Goal: Information Seeking & Learning: Learn about a topic

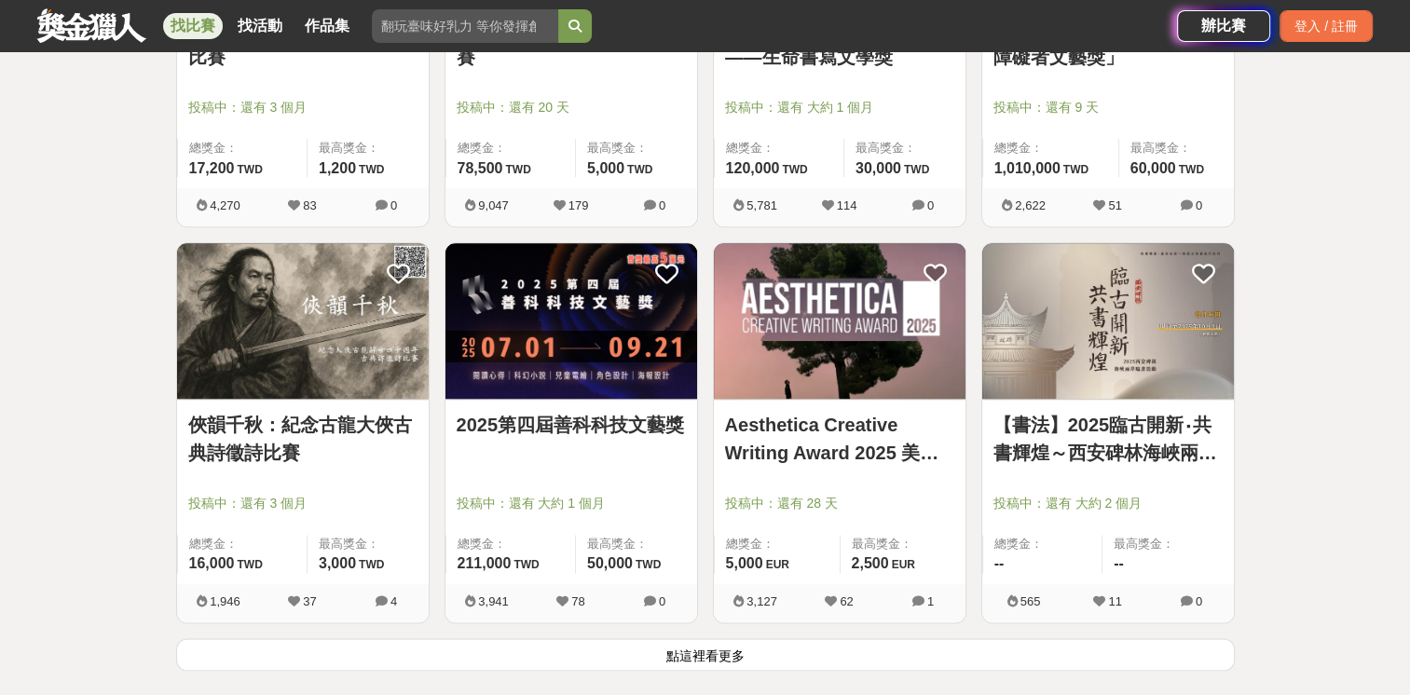
scroll to position [2237, 0]
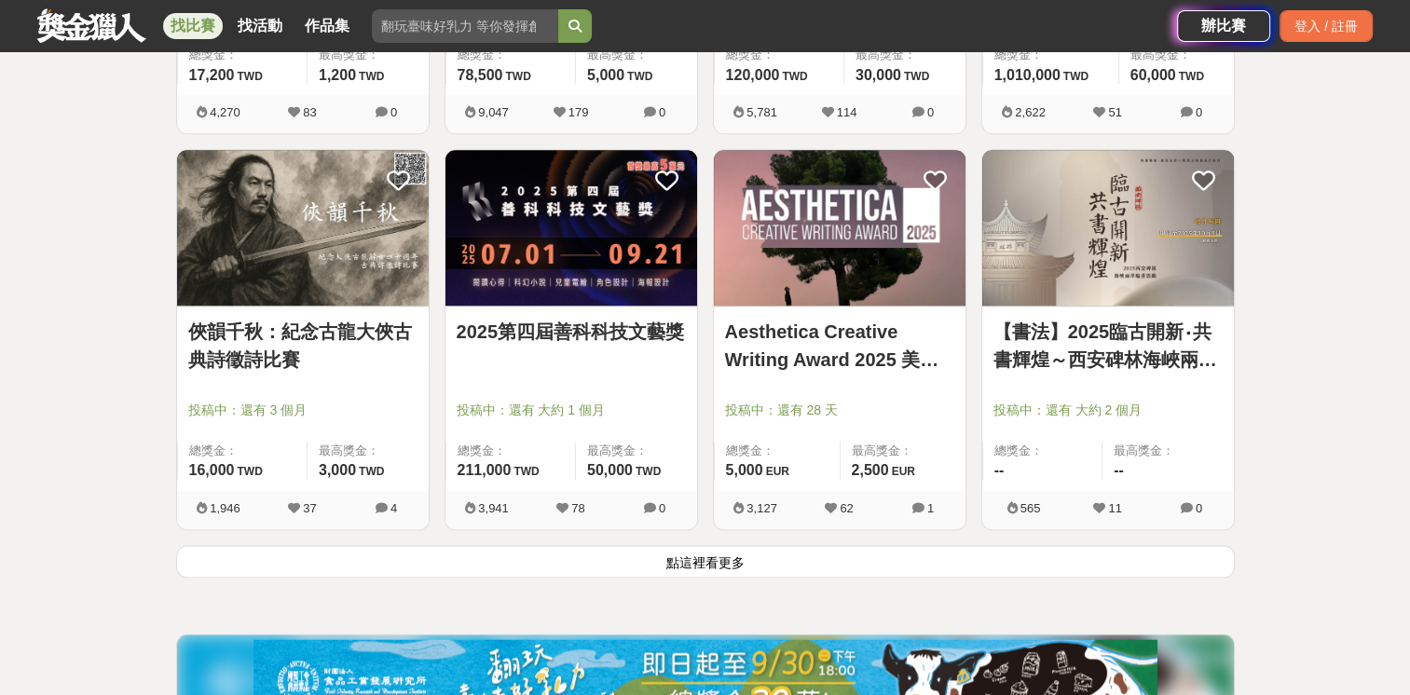
click at [778, 569] on button "點這裡看更多" at bounding box center [705, 561] width 1059 height 33
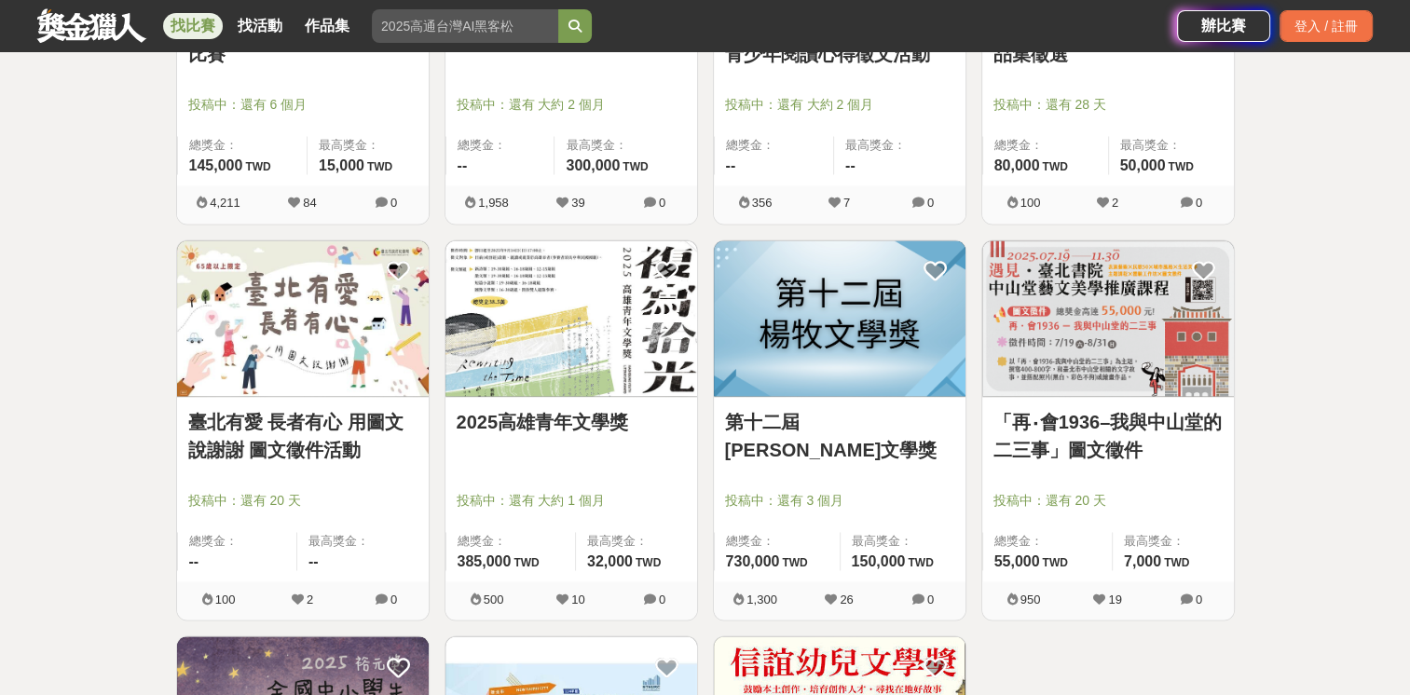
scroll to position [2983, 0]
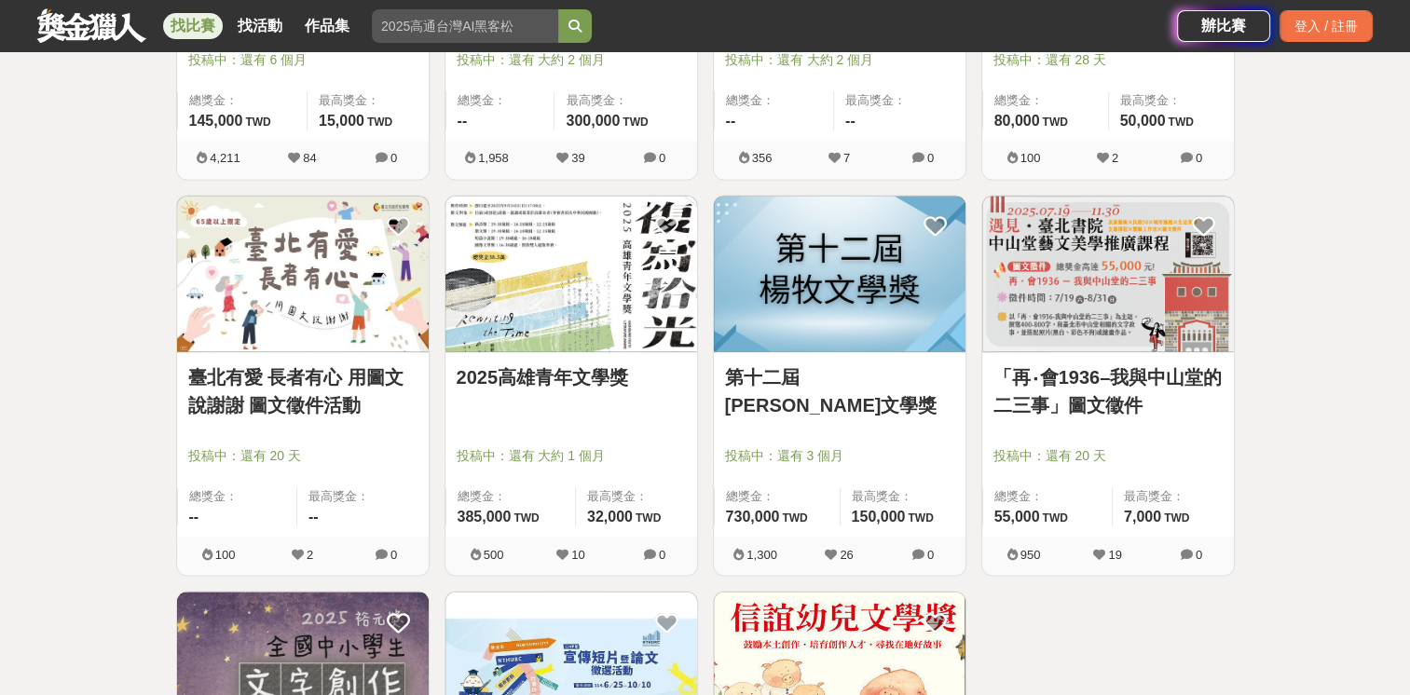
click at [846, 372] on link "第十二屆[PERSON_NAME]文學獎" at bounding box center [839, 392] width 229 height 56
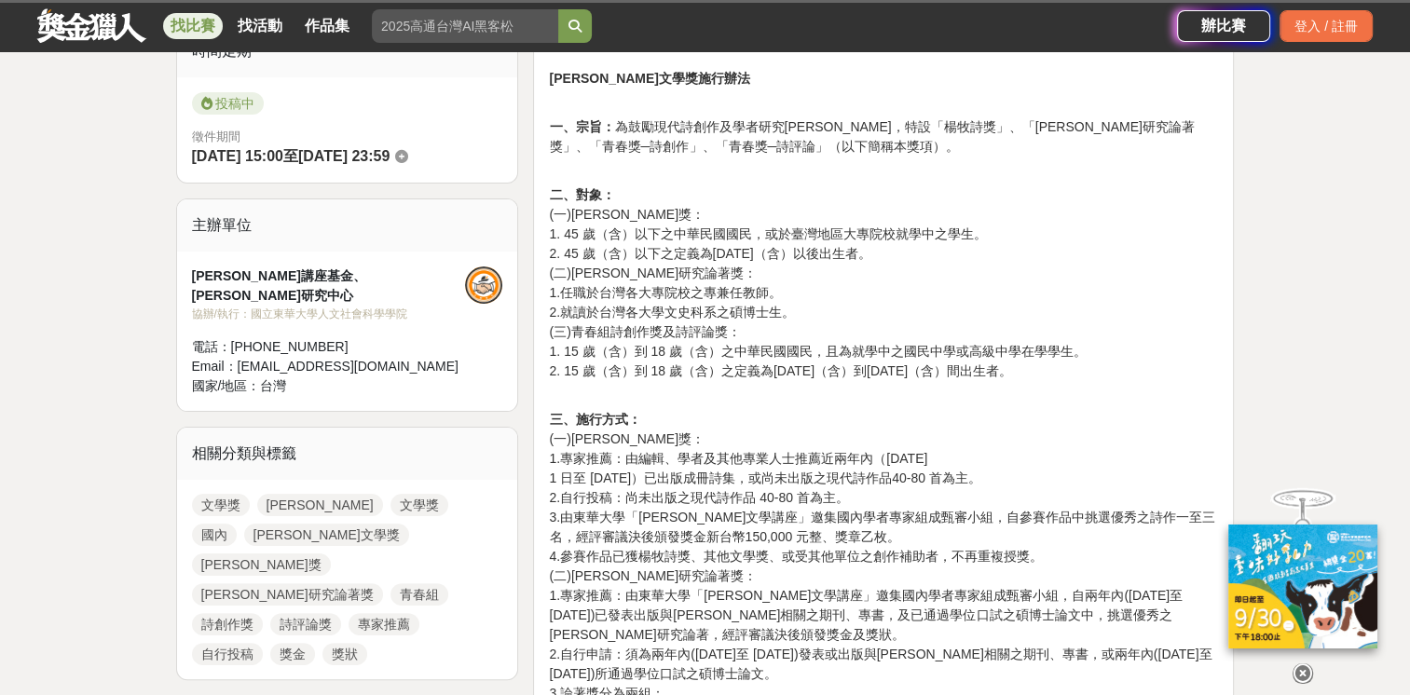
scroll to position [373, 0]
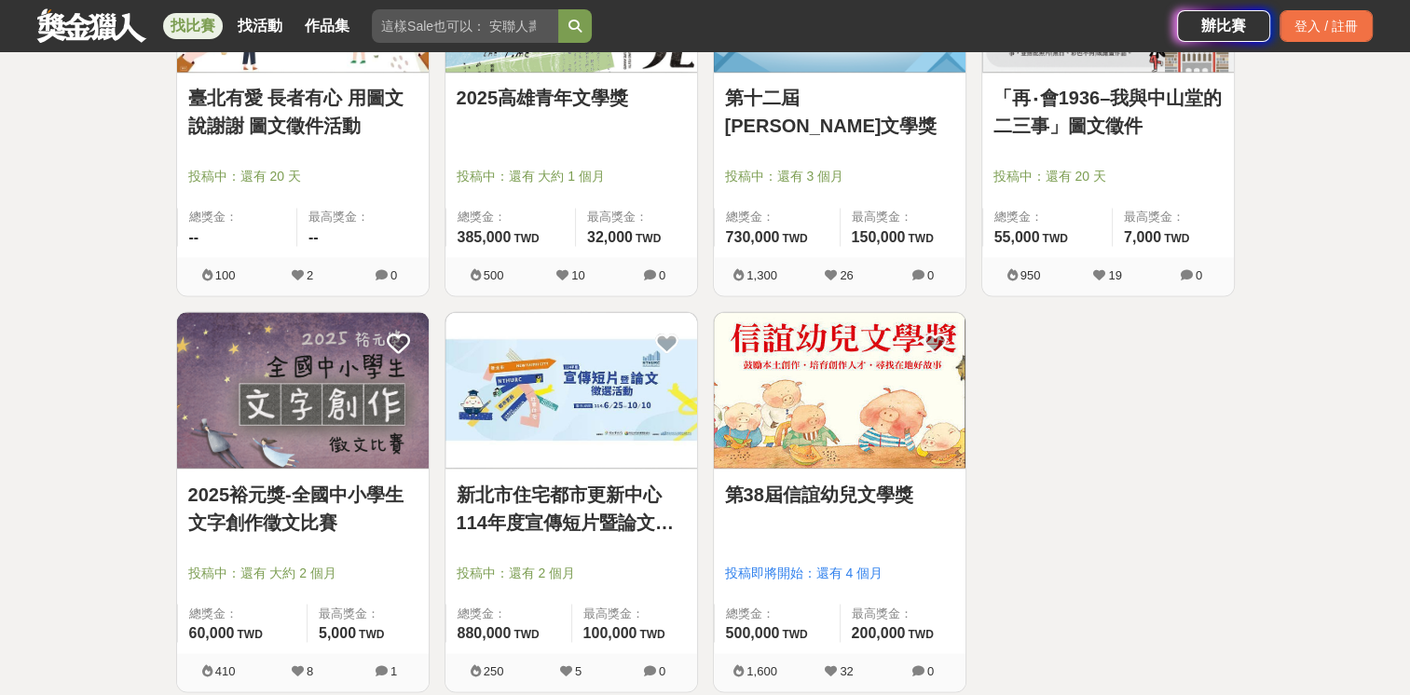
scroll to position [3356, 0]
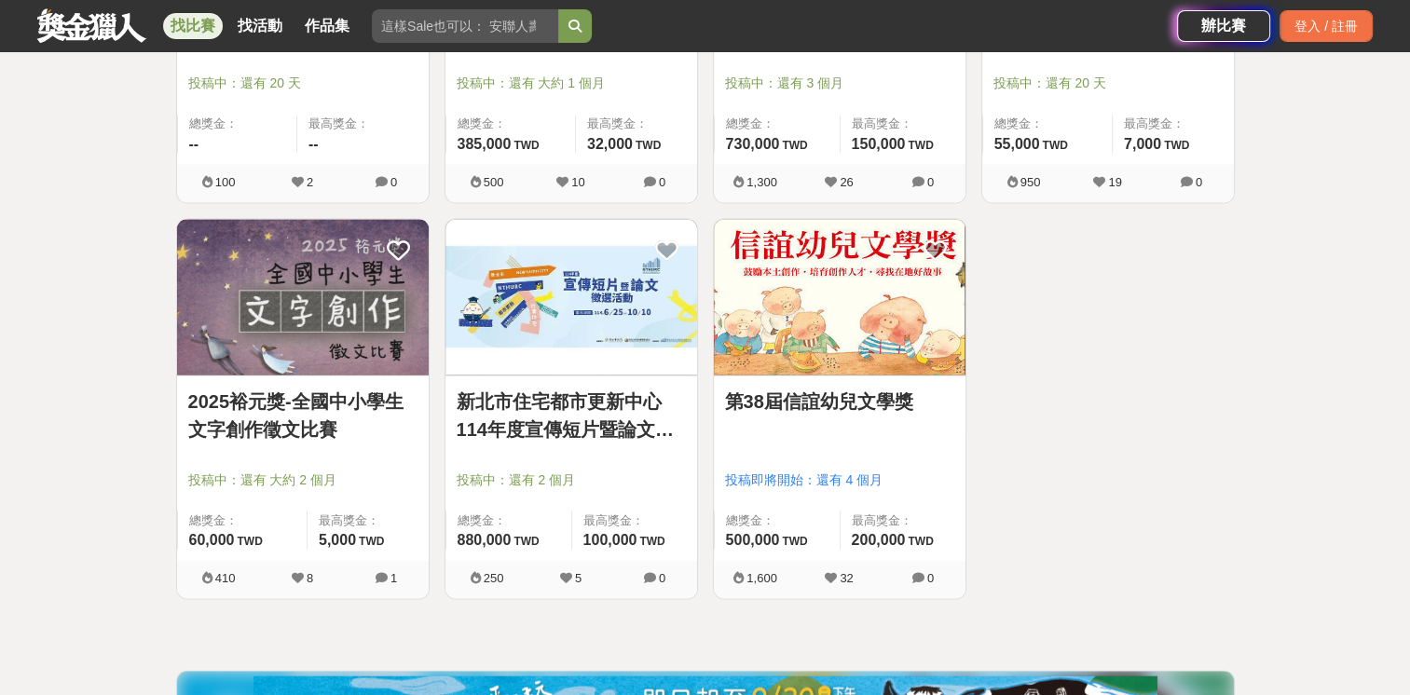
click at [914, 403] on link "第38屆信誼幼兒文學獎" at bounding box center [839, 401] width 229 height 28
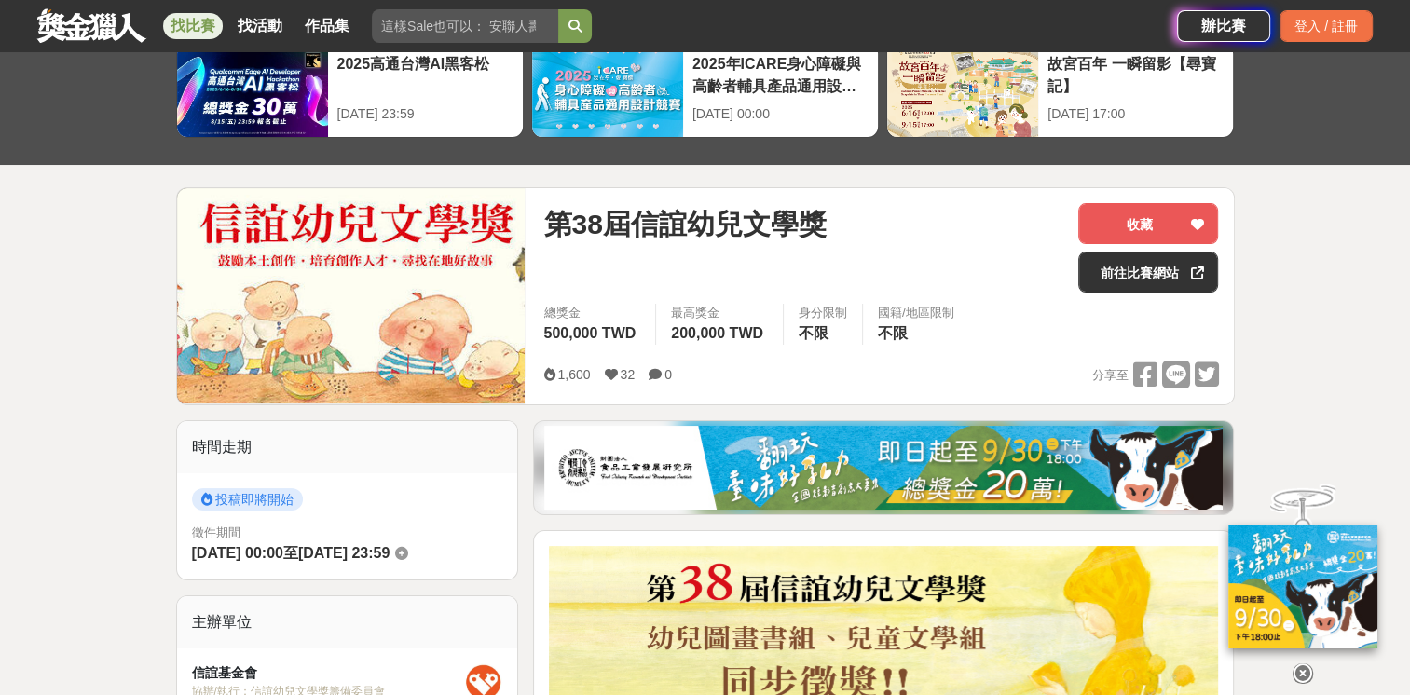
scroll to position [93, 0]
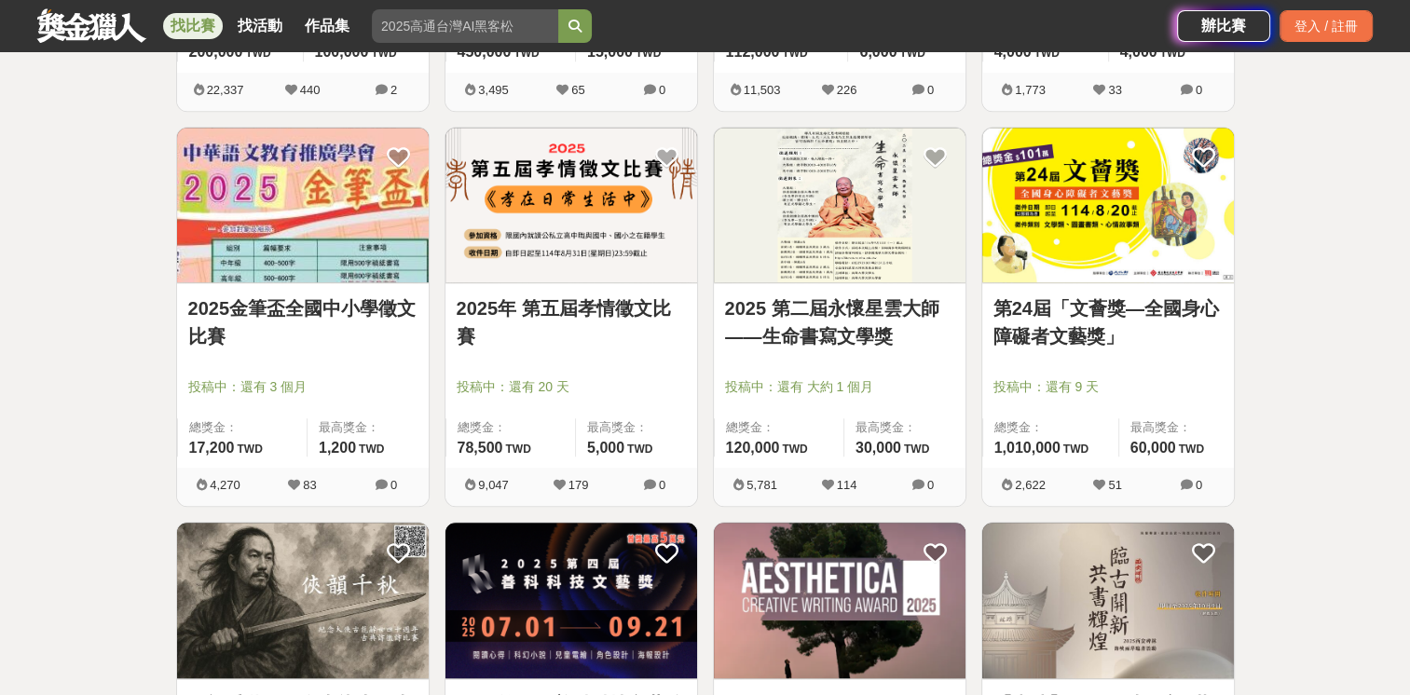
scroll to position [1305, 0]
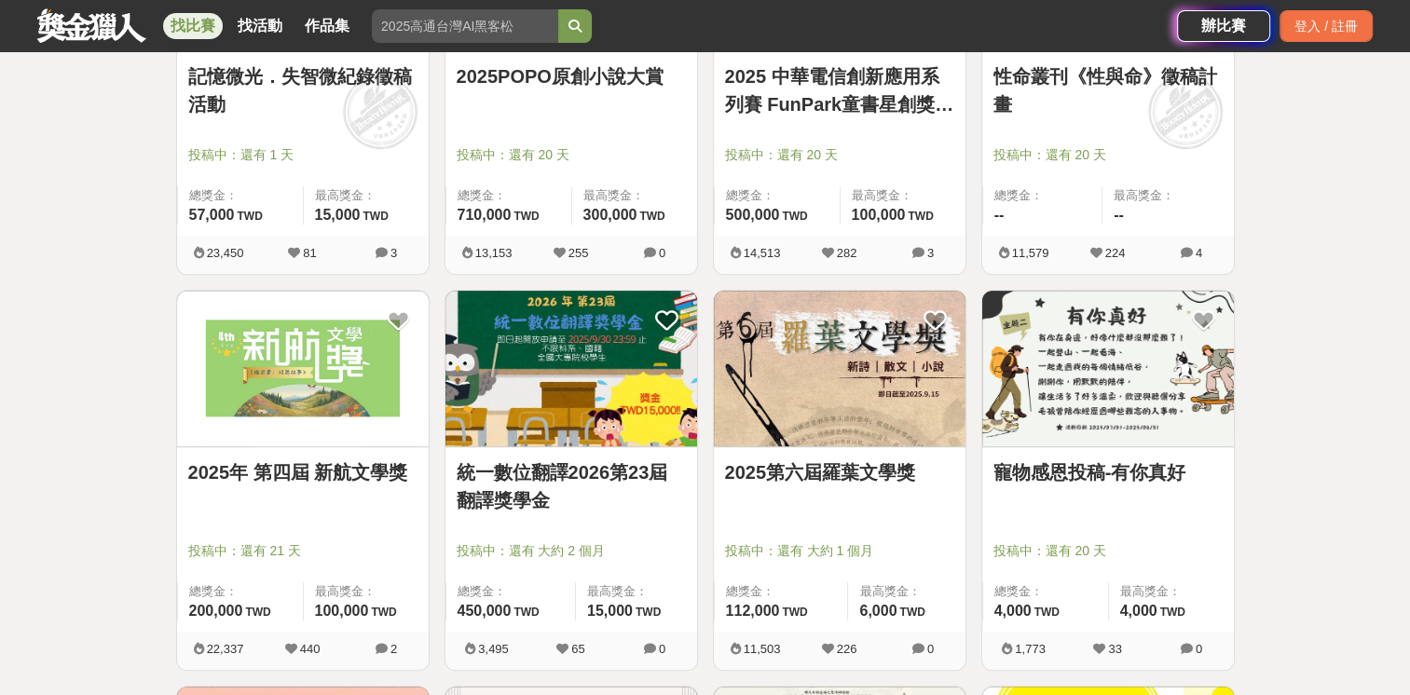
click at [845, 459] on link "2025第六屆羅葉文學獎" at bounding box center [839, 473] width 229 height 28
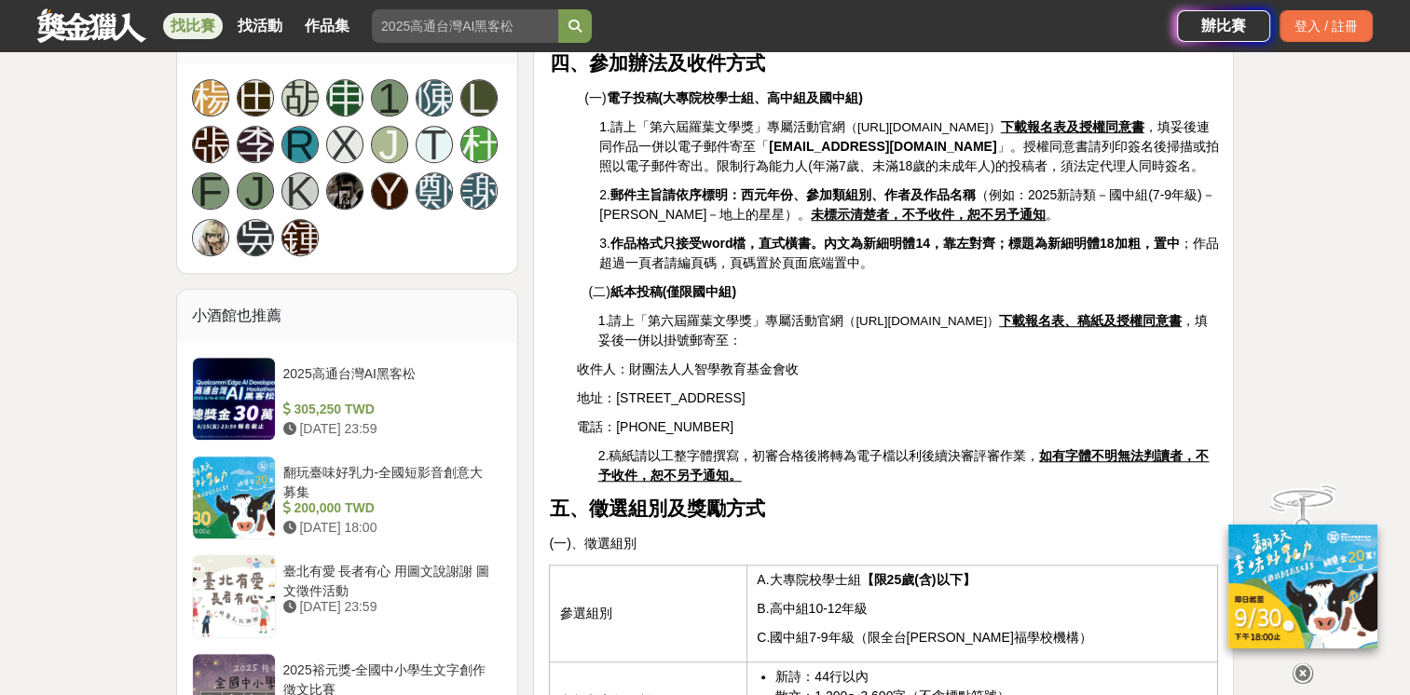
scroll to position [1491, 0]
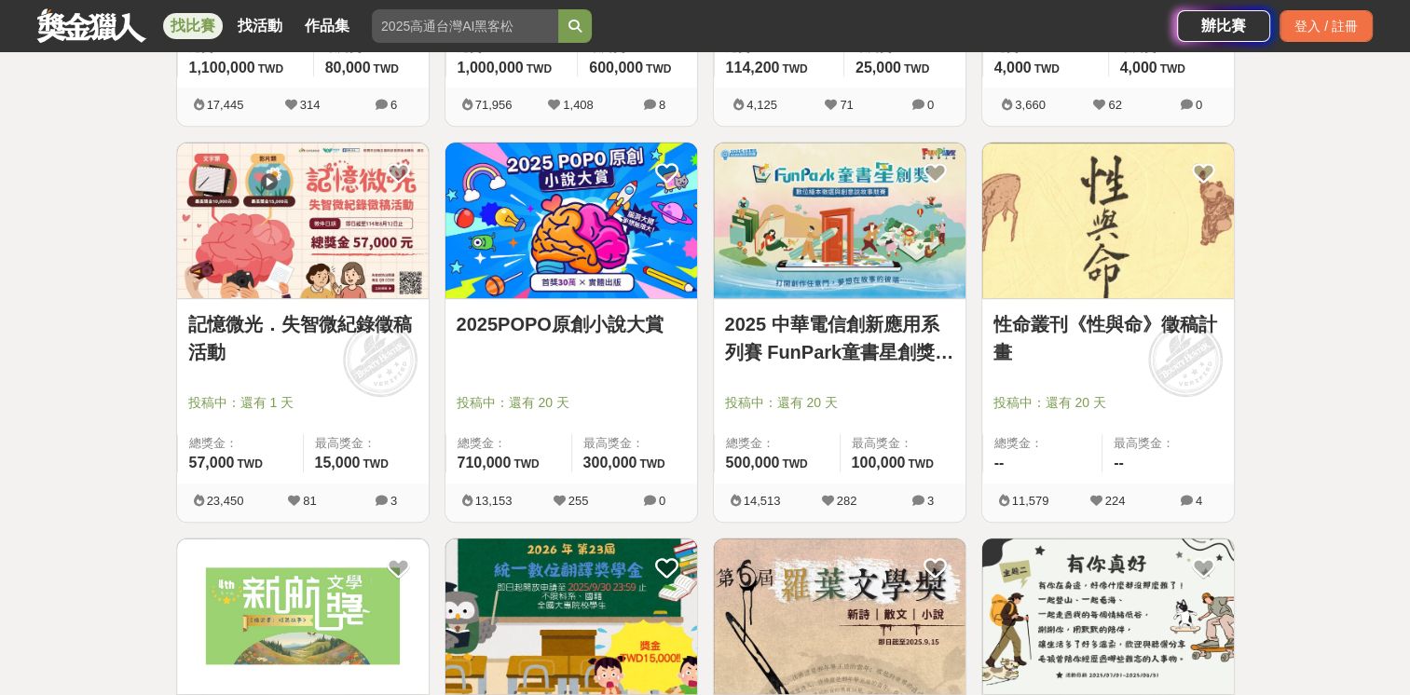
scroll to position [1025, 0]
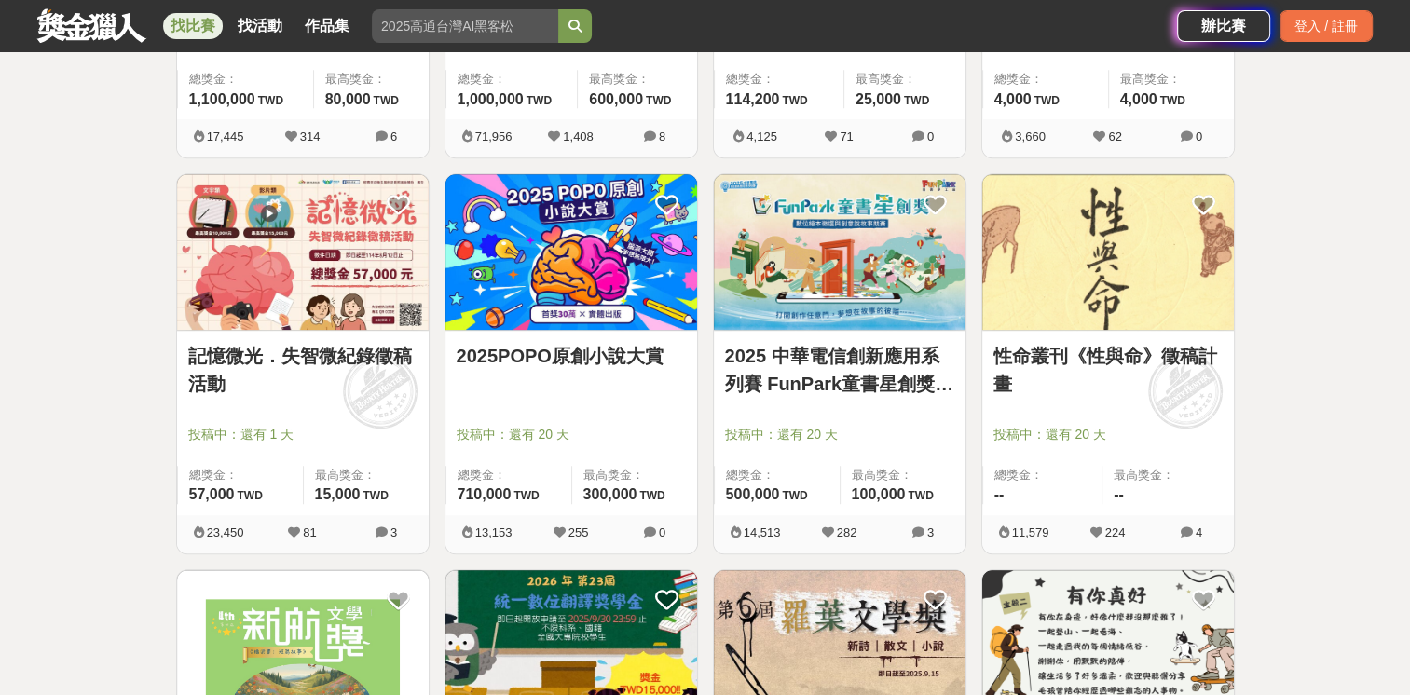
click at [588, 360] on link "2025POPO原創小說大賞" at bounding box center [571, 356] width 229 height 28
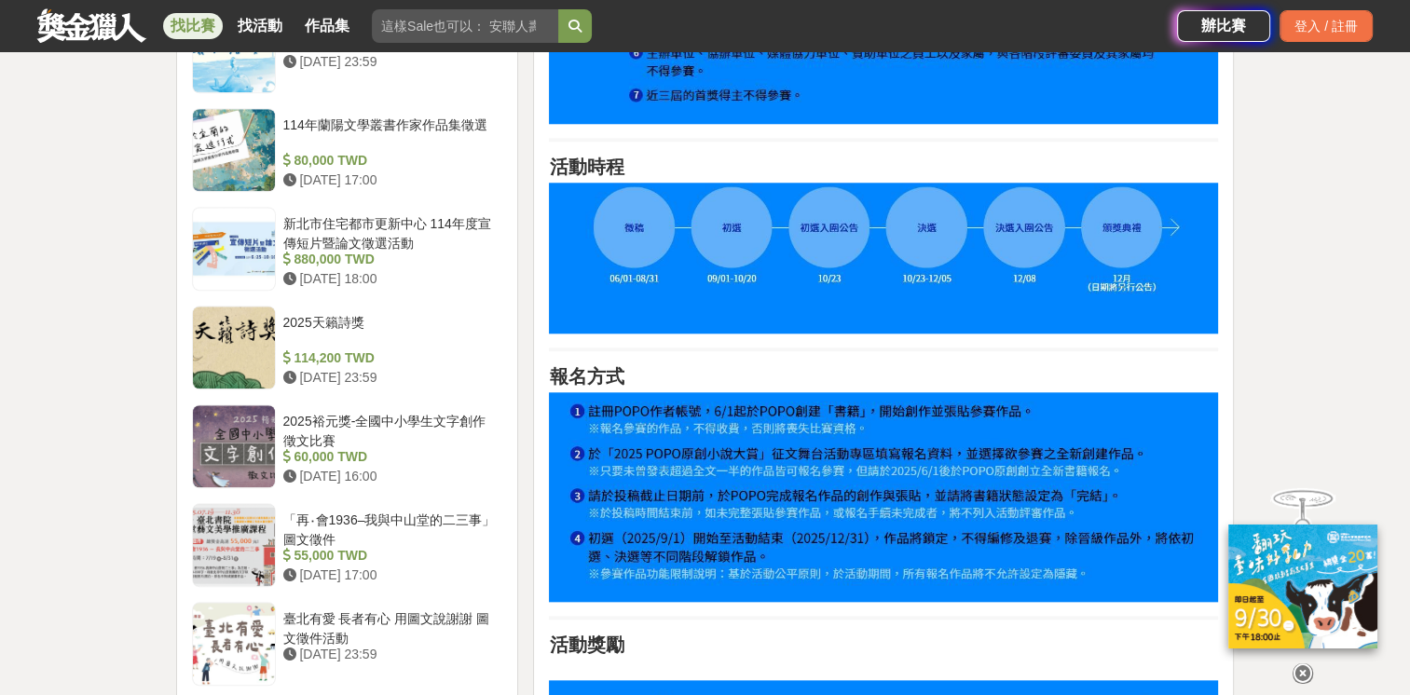
scroll to position [1864, 0]
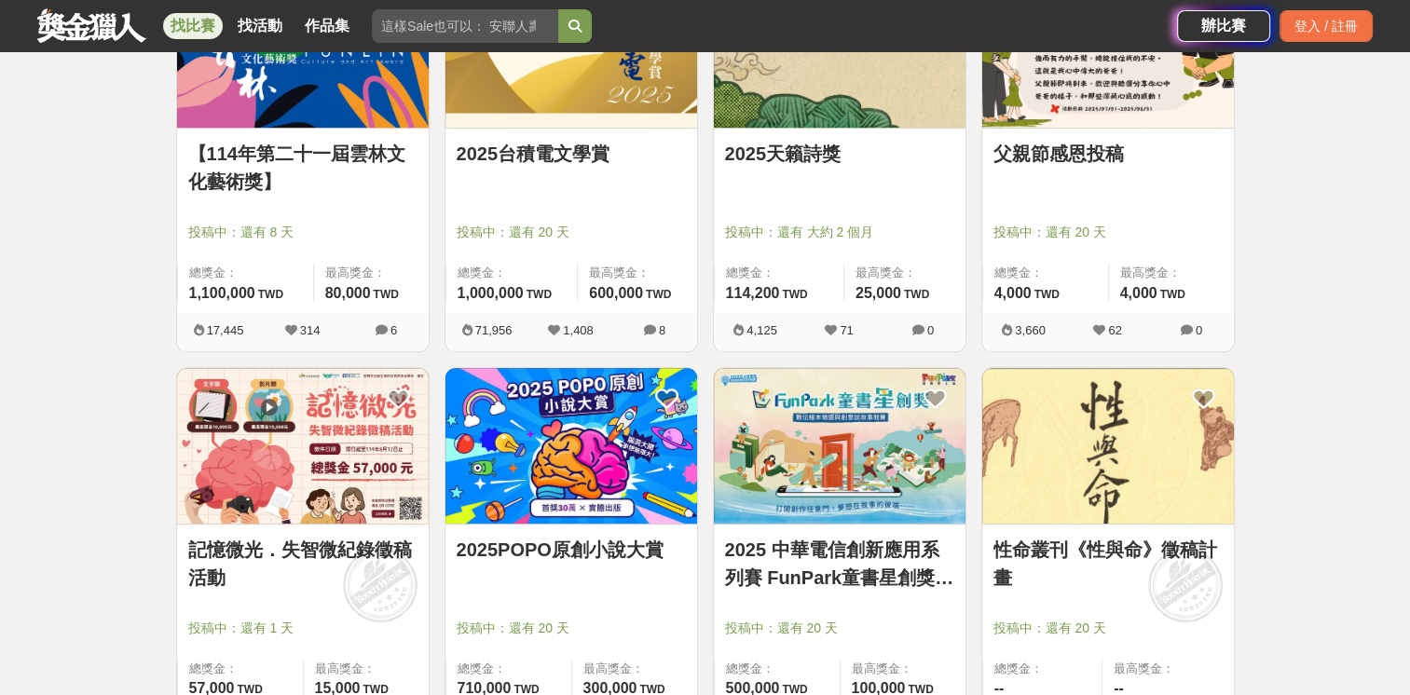
scroll to position [932, 0]
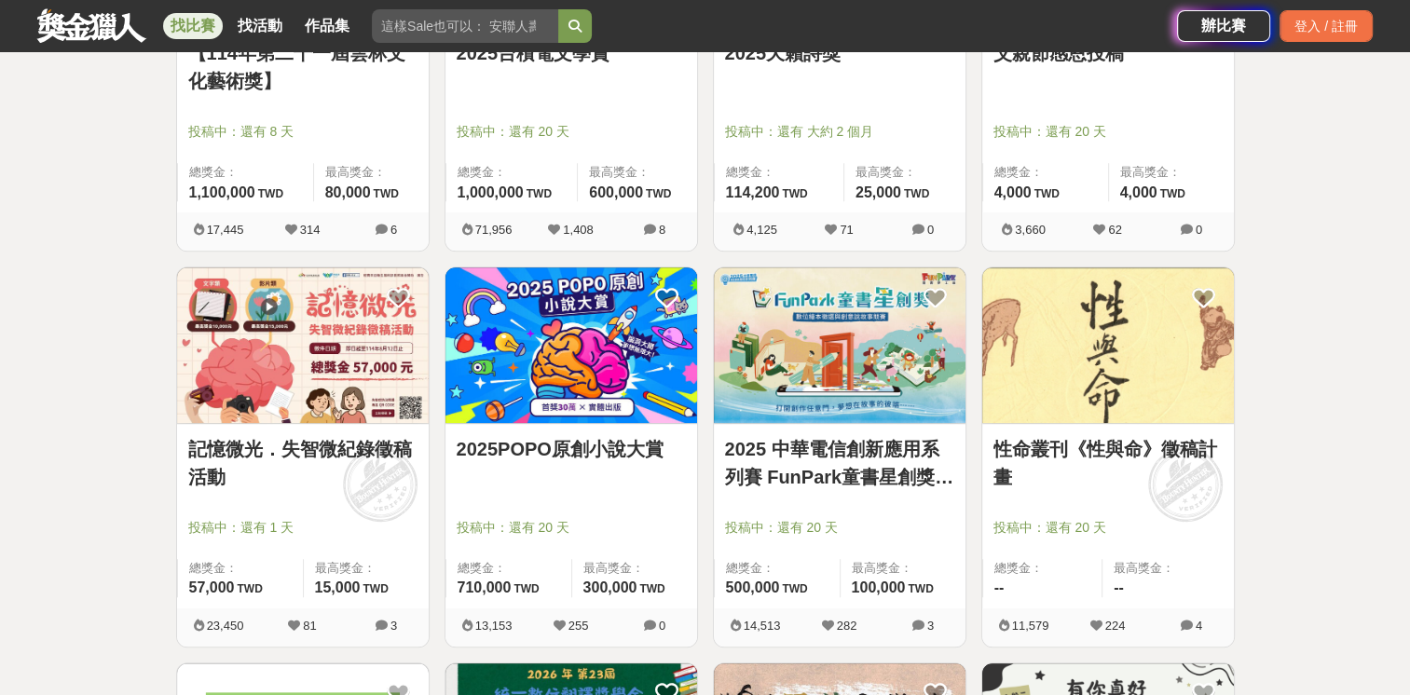
click at [1114, 452] on link "性命叢刊《性與命》徵稿計畫" at bounding box center [1108, 463] width 229 height 56
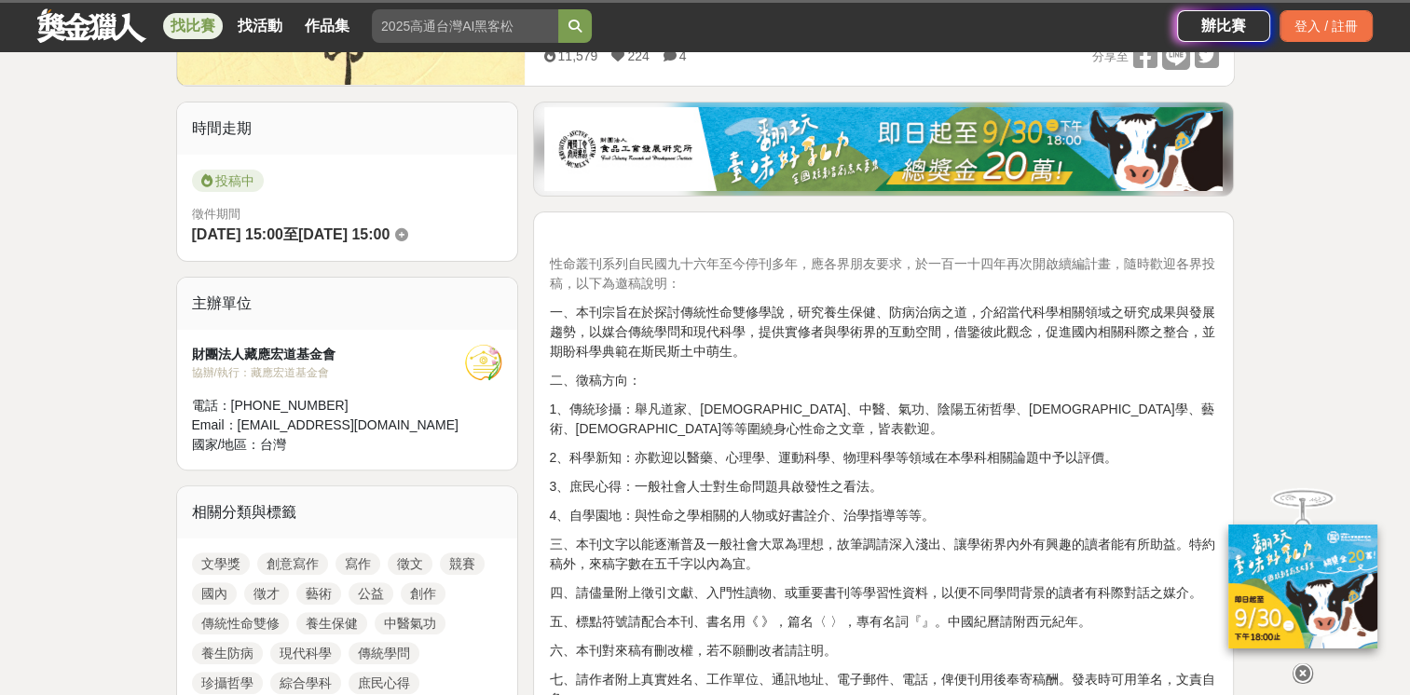
scroll to position [466, 0]
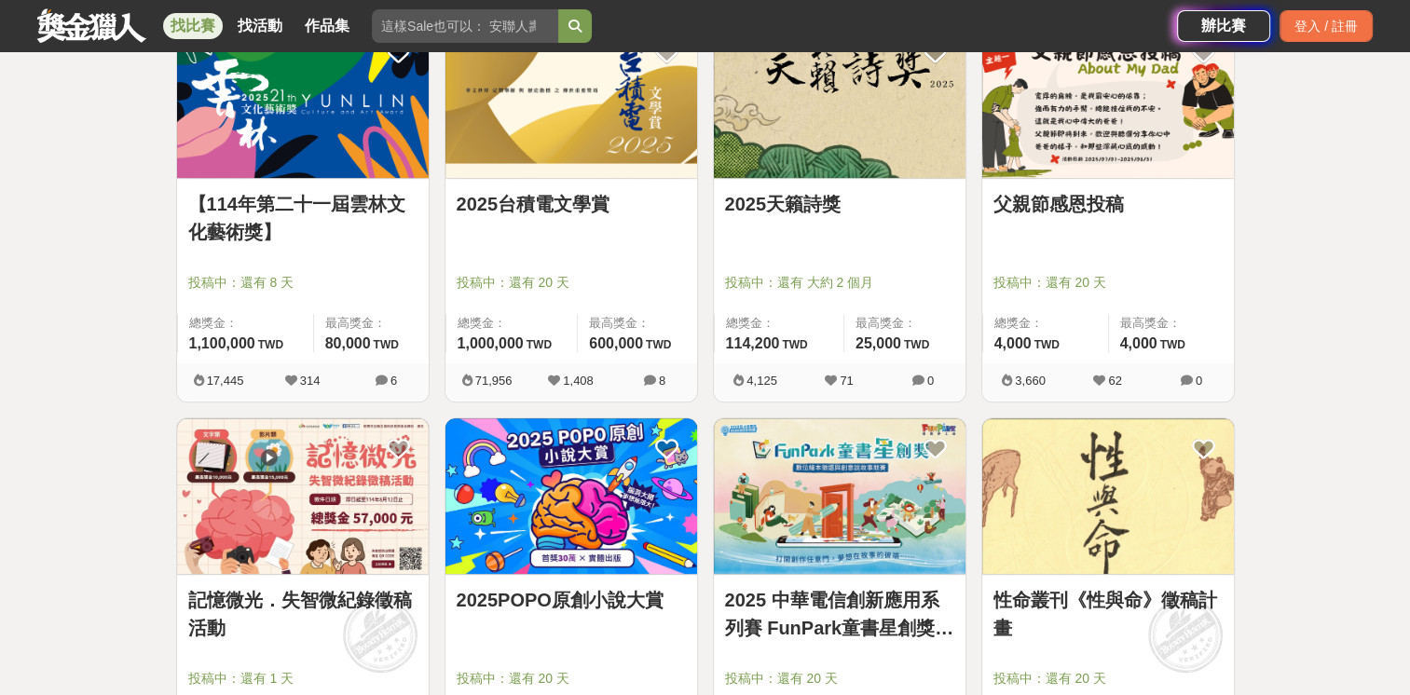
scroll to position [653, 0]
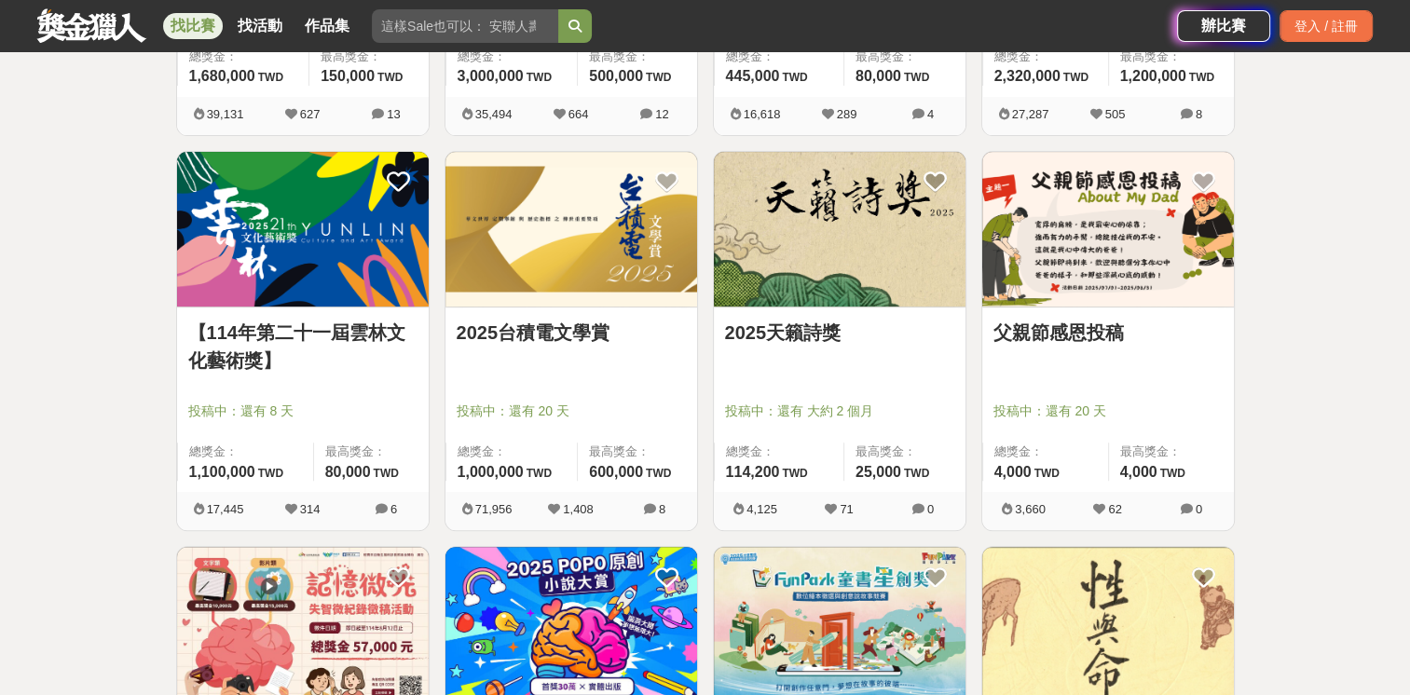
click at [538, 324] on link "2025台積電文學賞" at bounding box center [571, 333] width 229 height 28
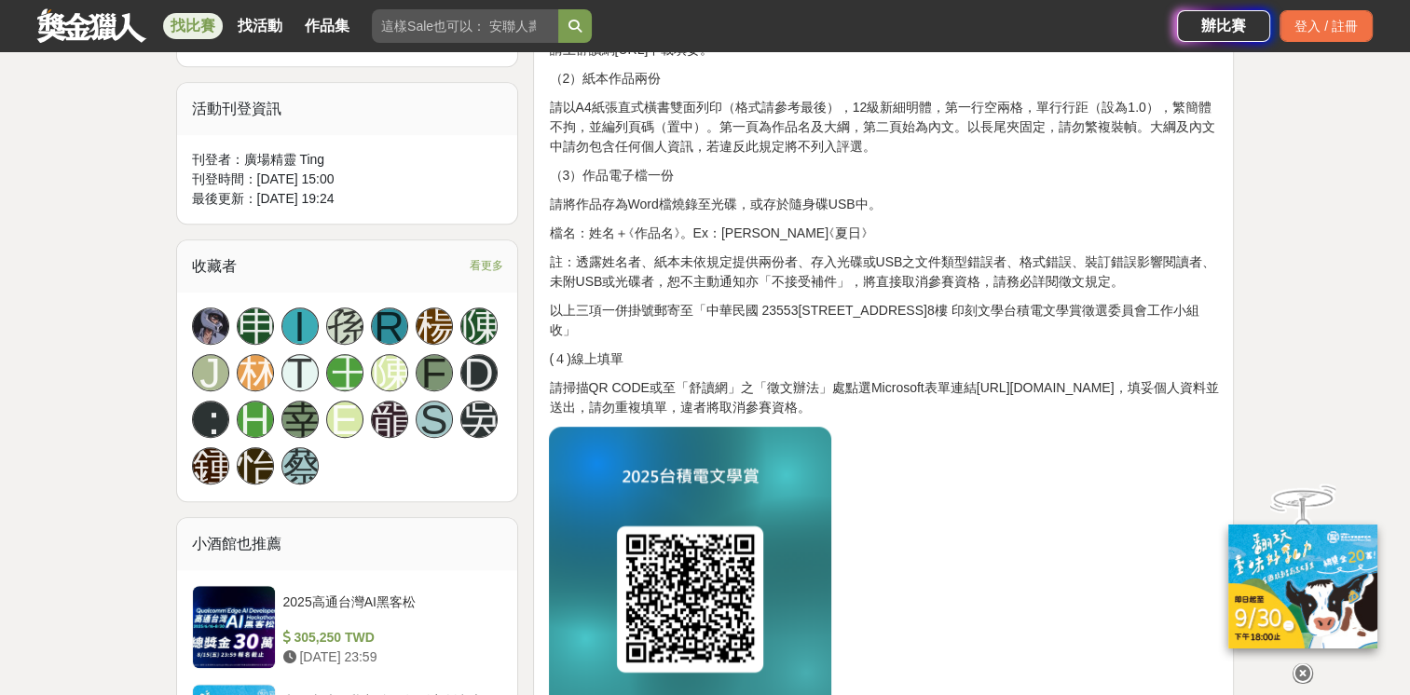
scroll to position [1025, 0]
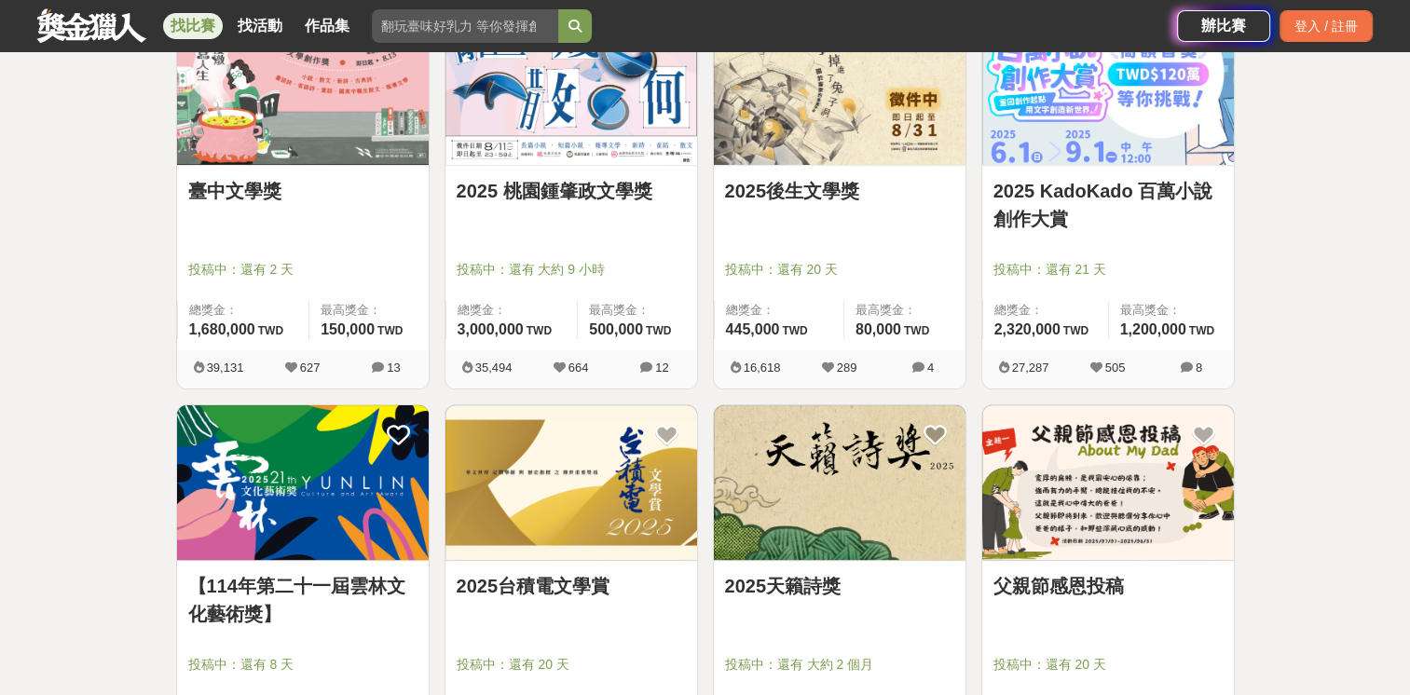
scroll to position [280, 0]
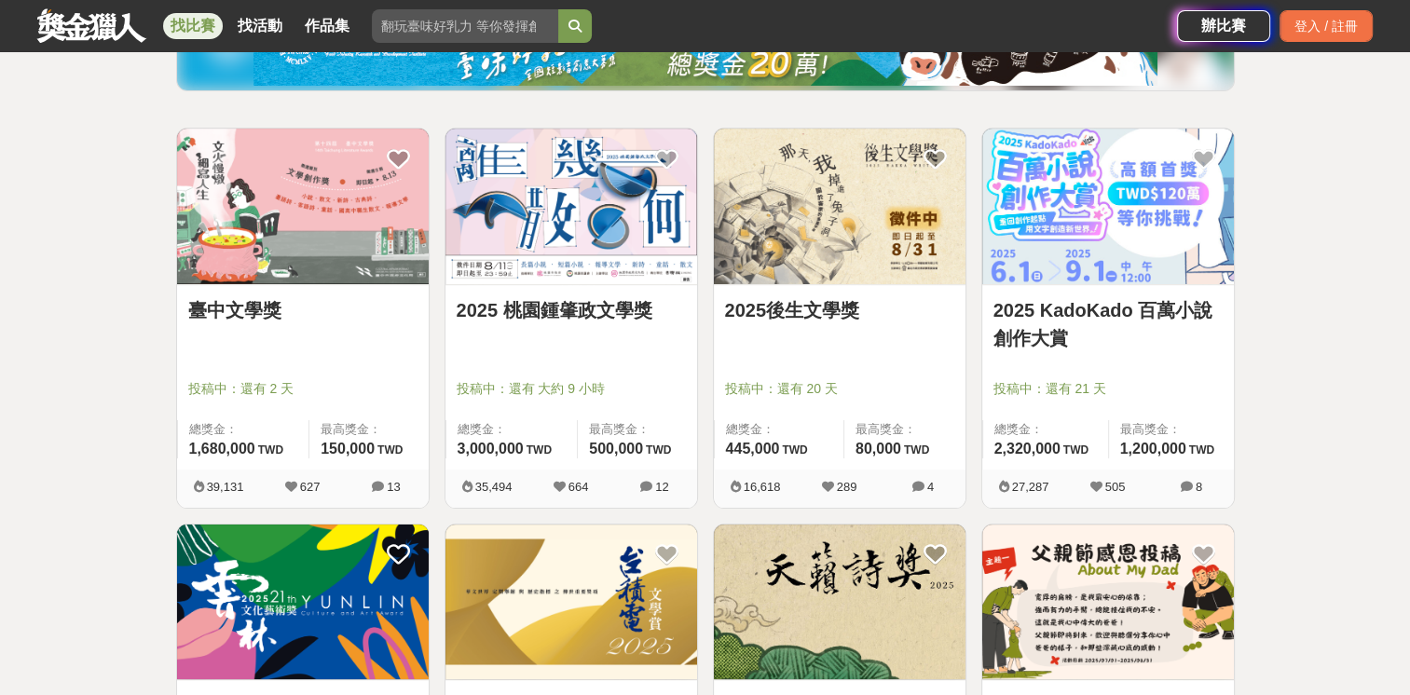
click at [822, 310] on link "2025後生文學獎" at bounding box center [839, 310] width 229 height 28
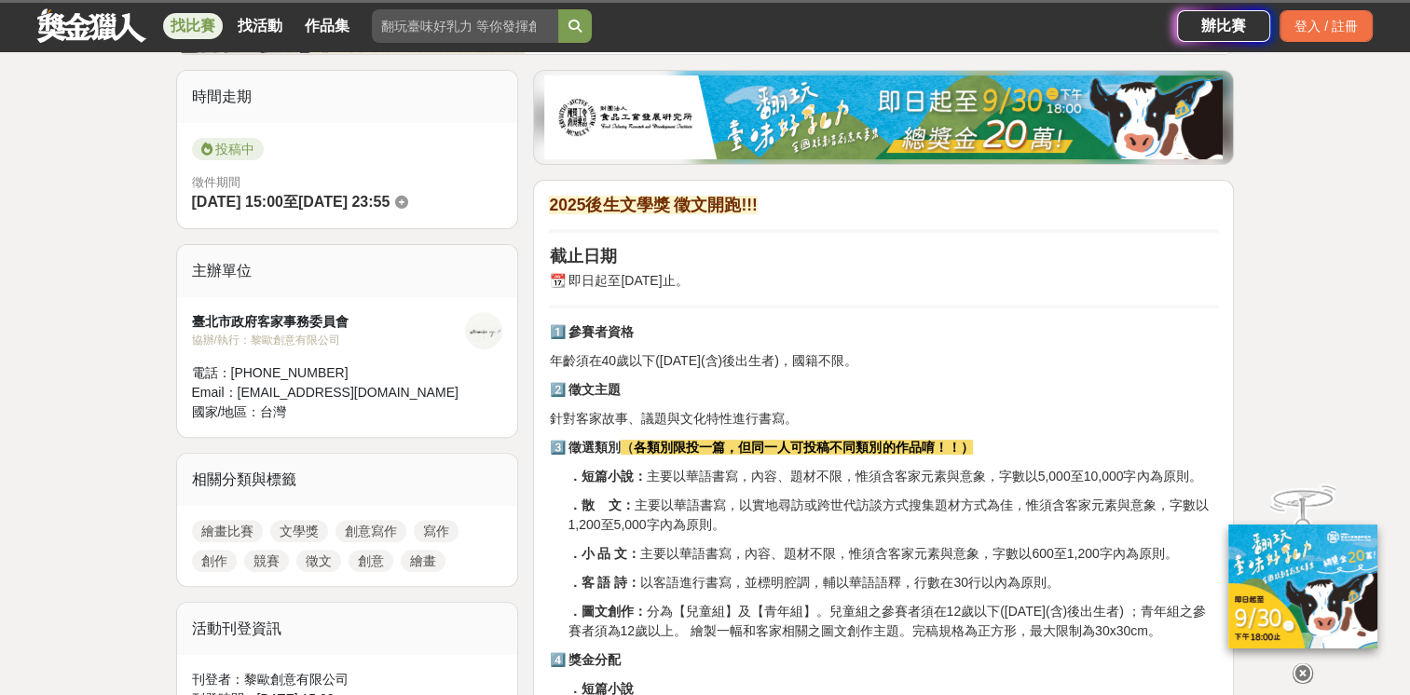
scroll to position [653, 0]
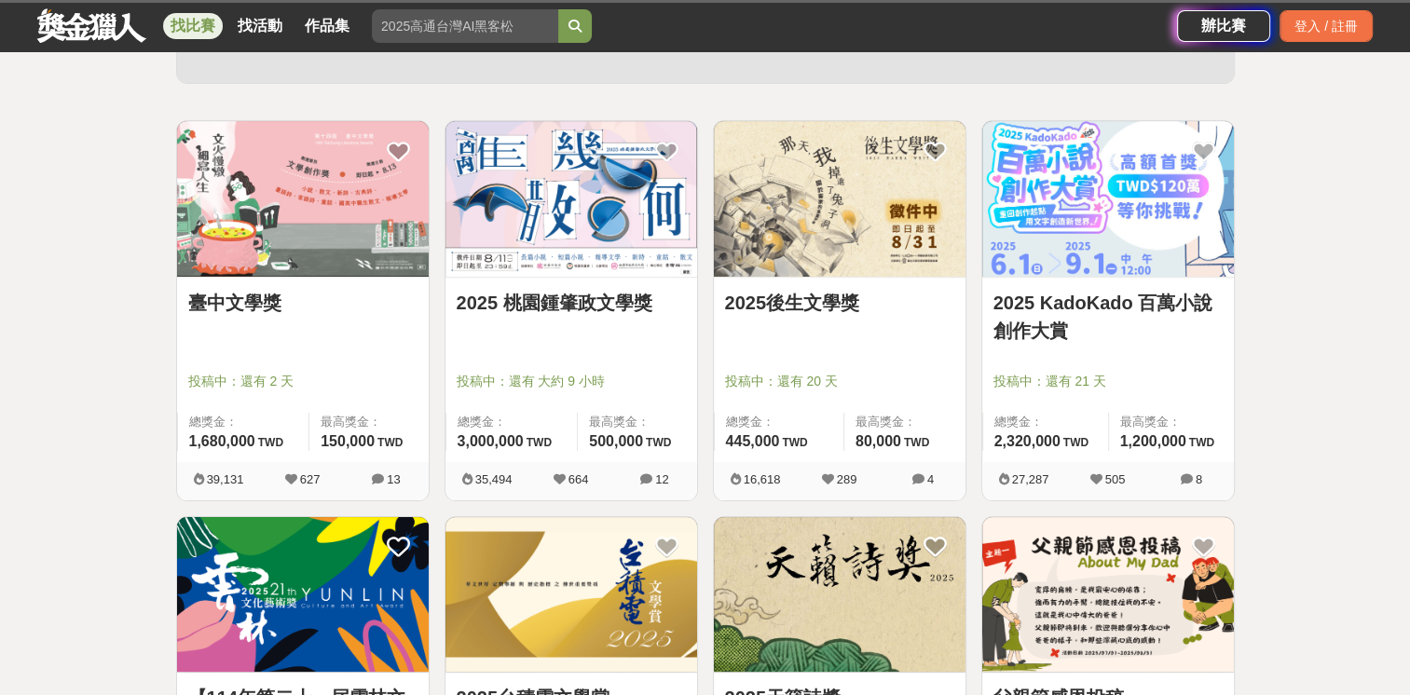
scroll to position [280, 0]
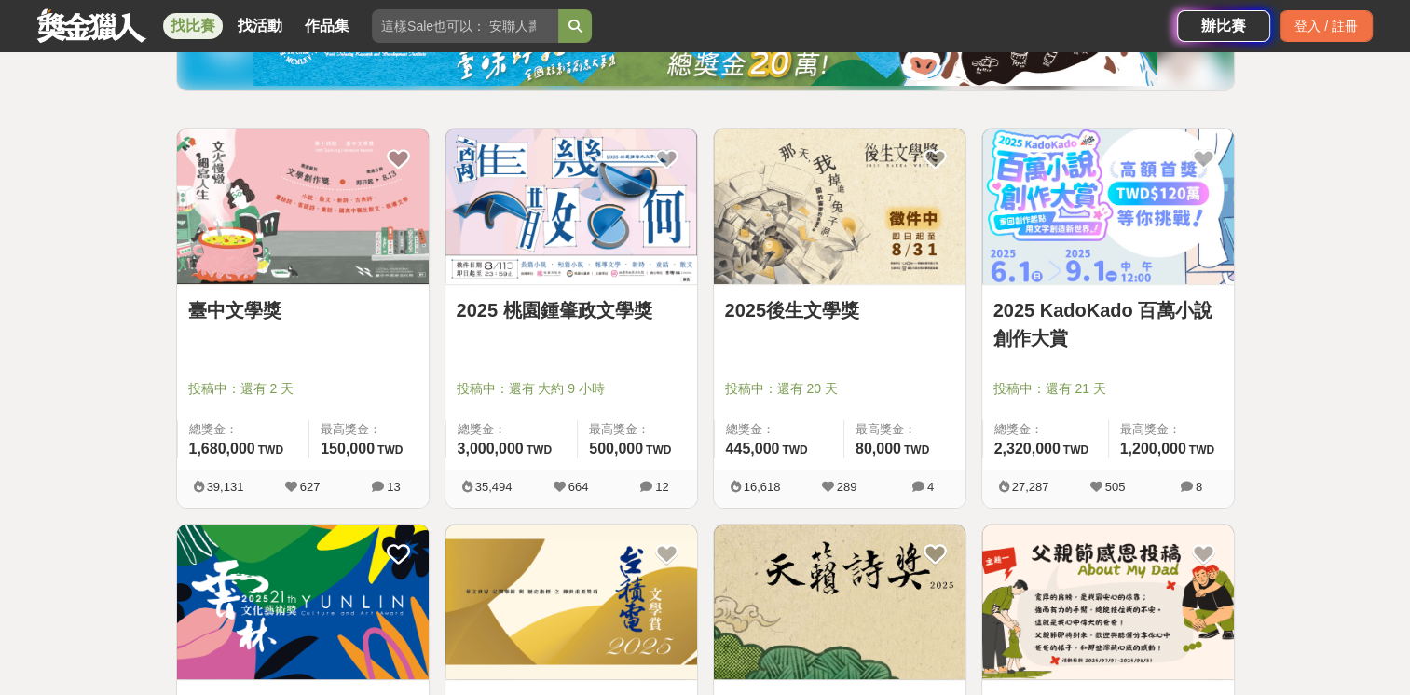
click at [1022, 326] on link "2025 KadoKado 百萬小說創作大賞" at bounding box center [1108, 324] width 229 height 56
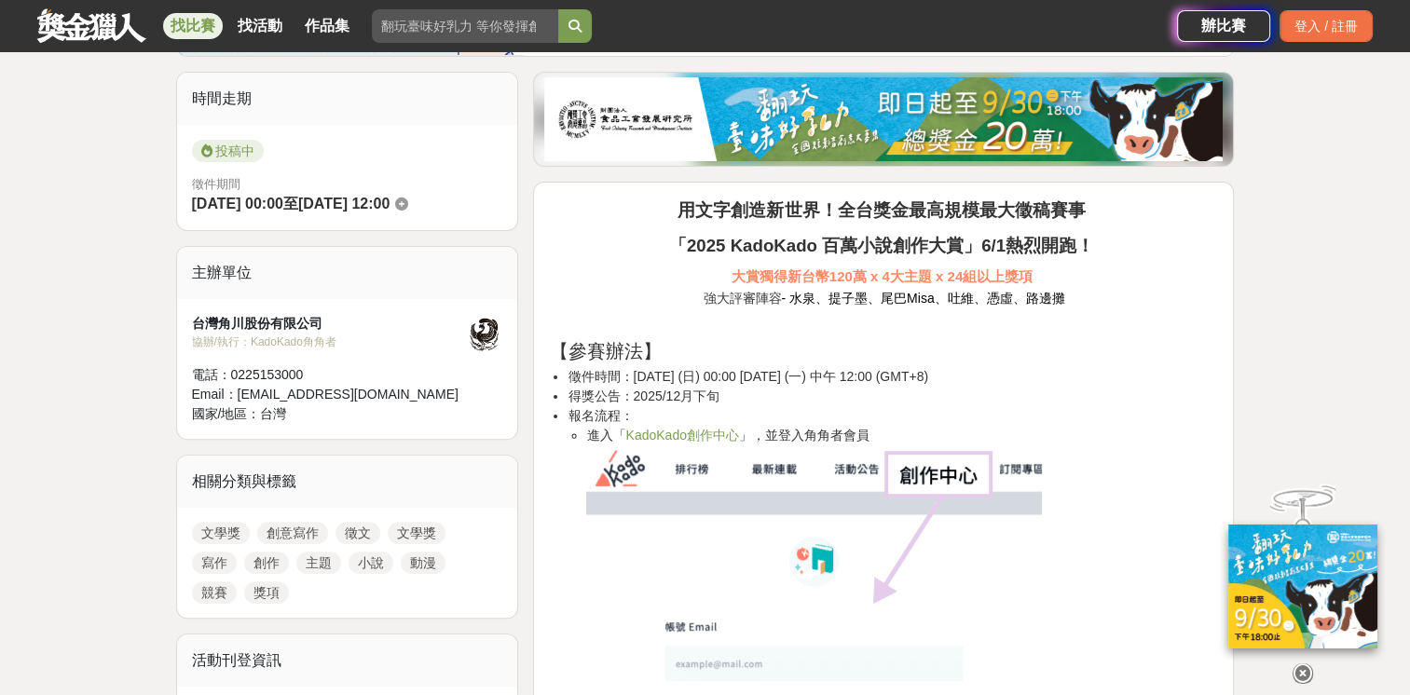
scroll to position [559, 0]
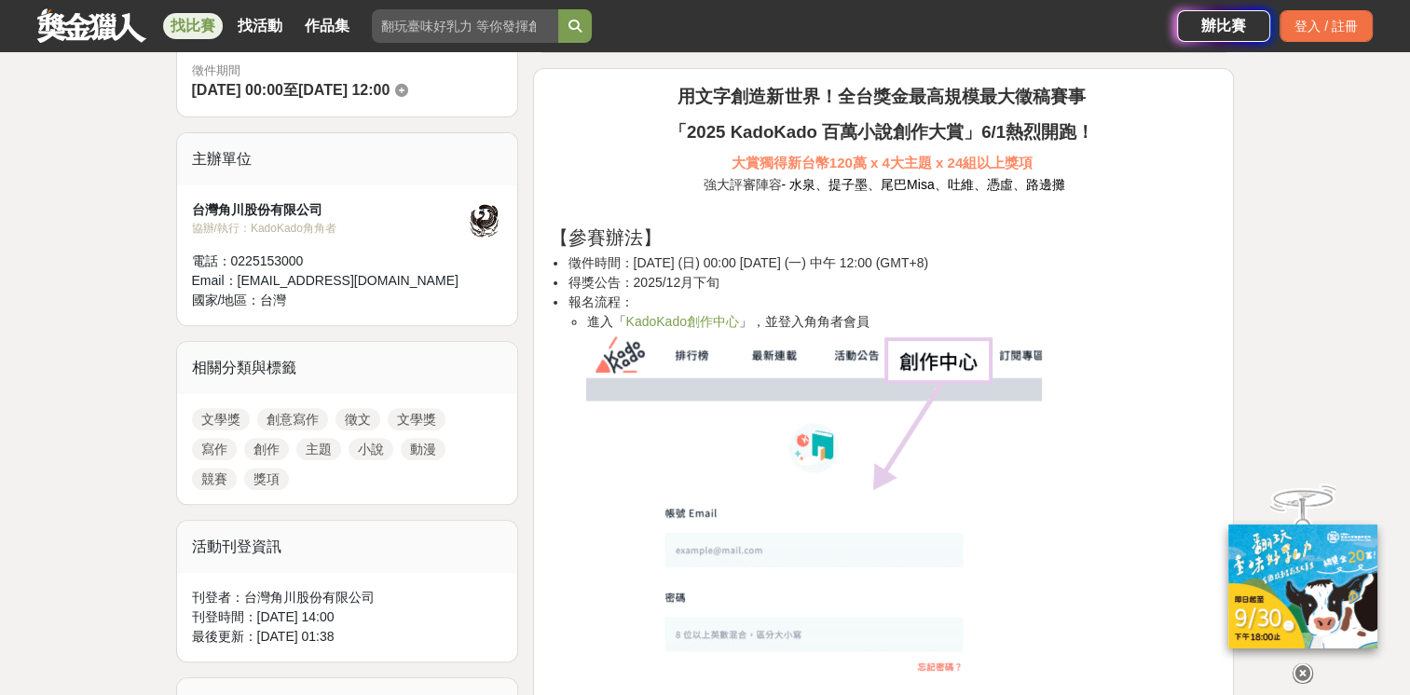
click at [694, 321] on link "KadoKado創作中心" at bounding box center [681, 321] width 113 height 15
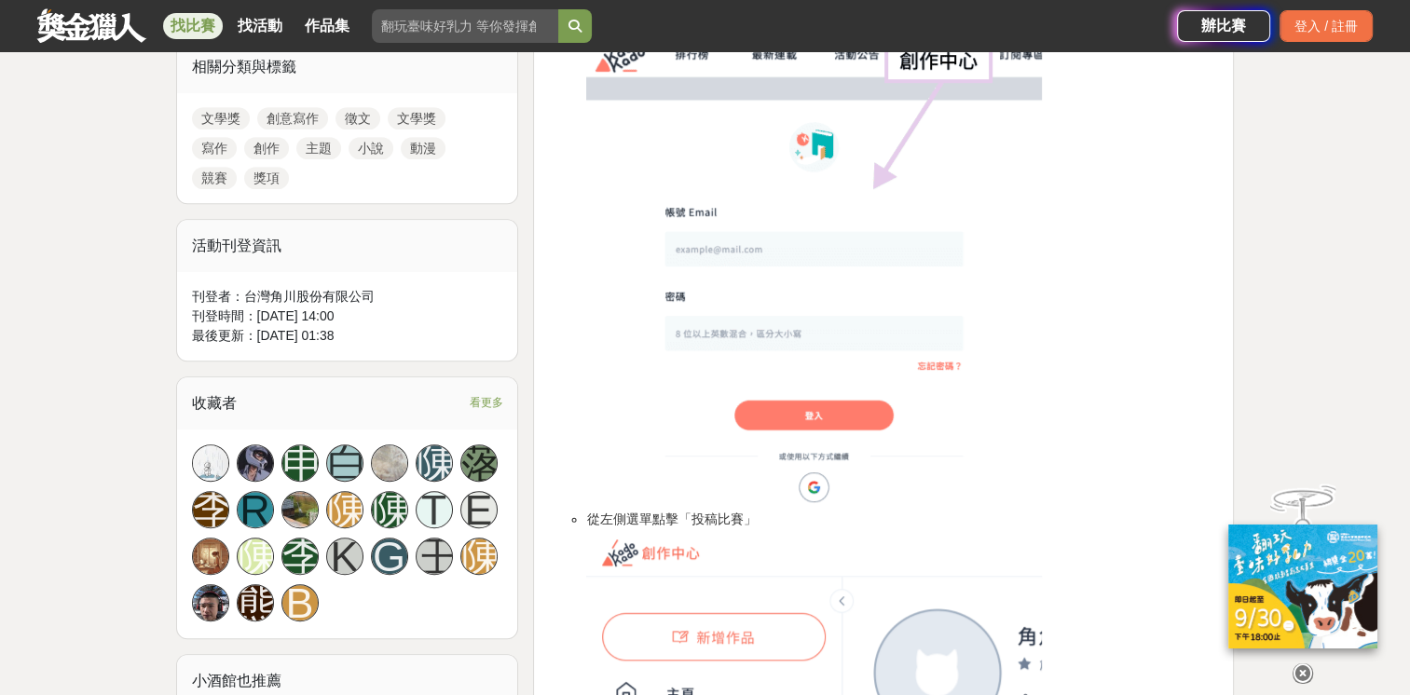
scroll to position [653, 0]
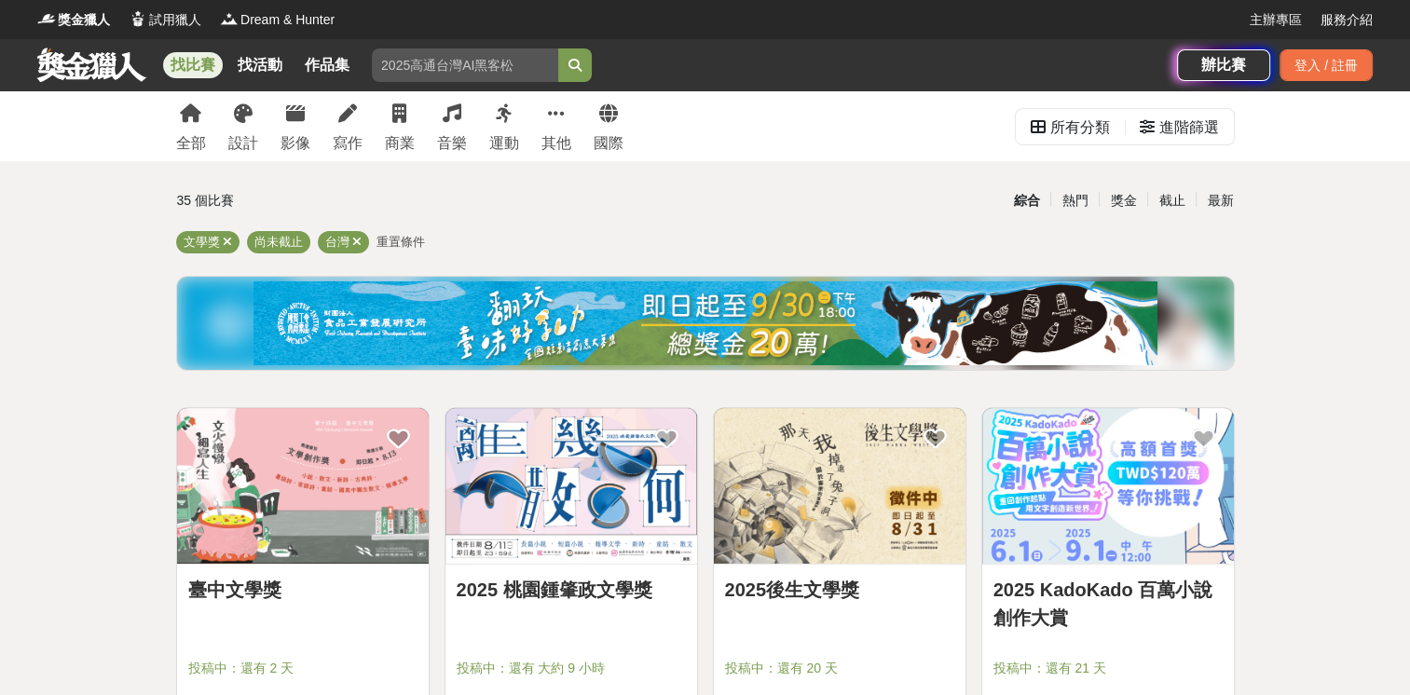
click at [813, 334] on img at bounding box center [706, 324] width 904 height 84
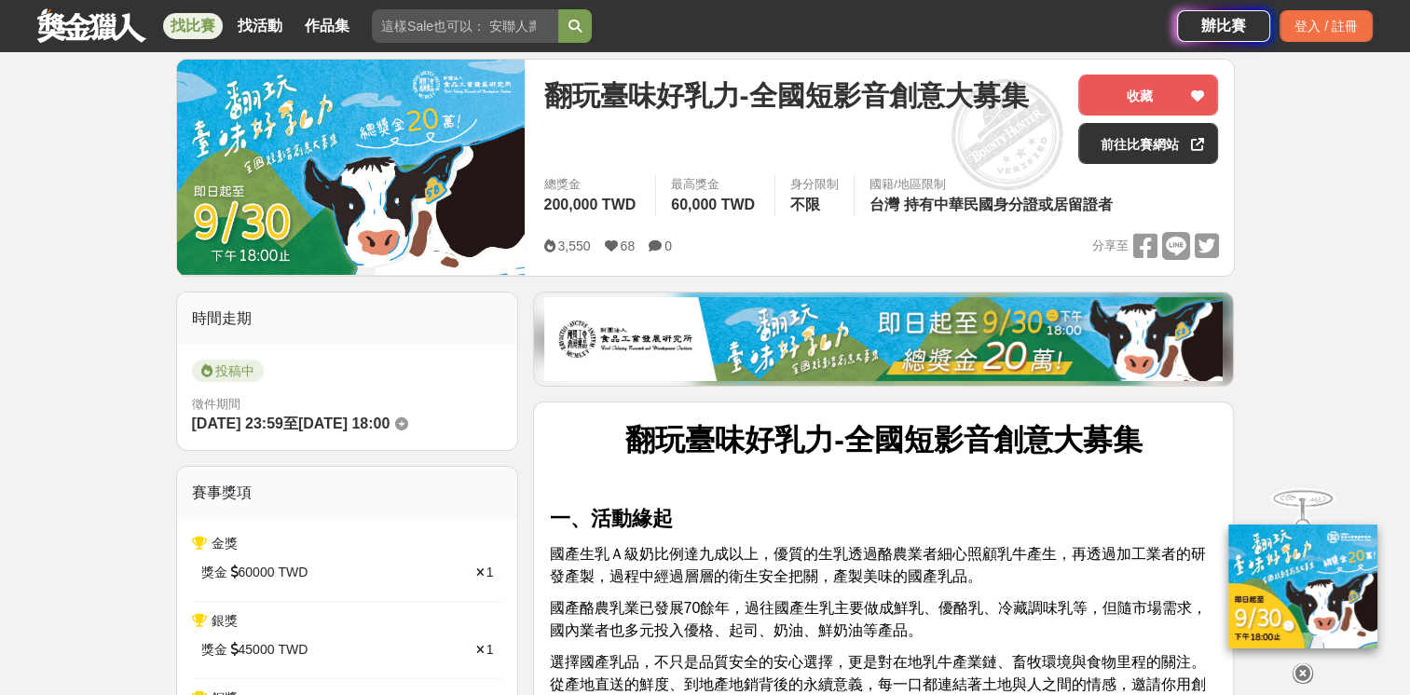
scroll to position [466, 0]
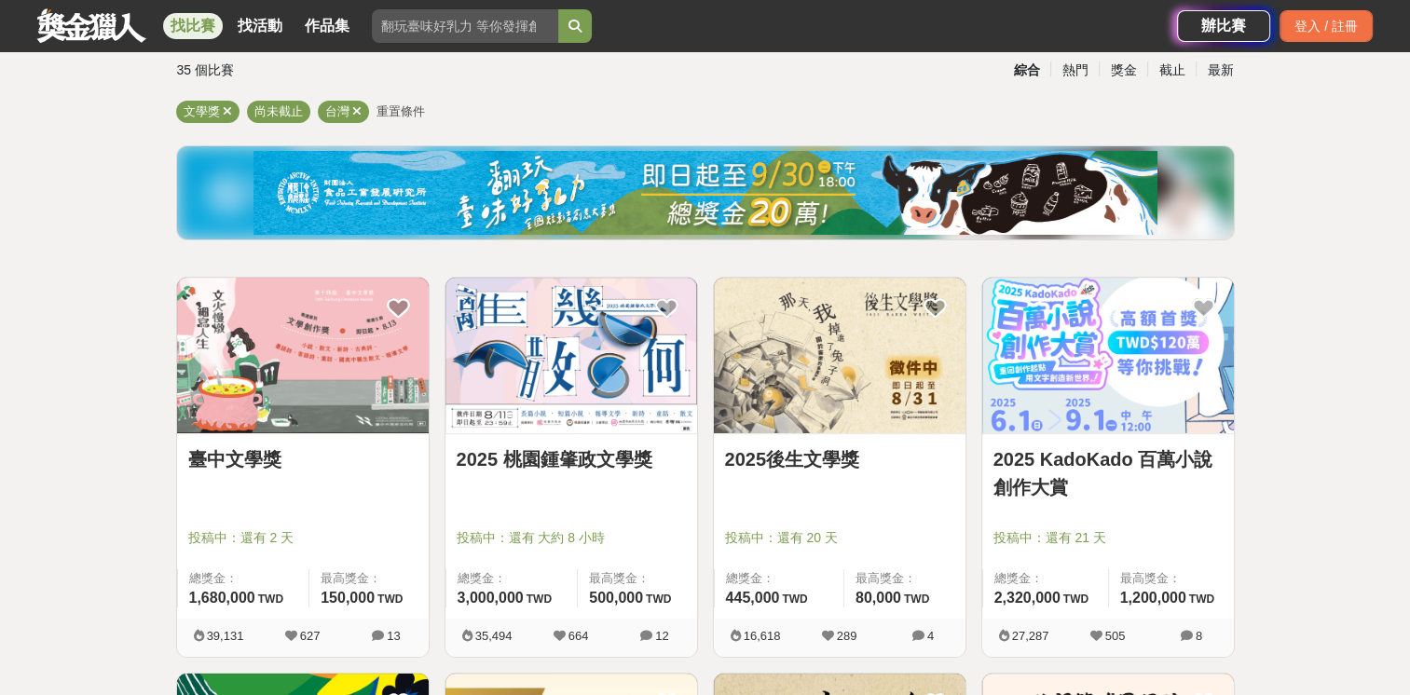
scroll to position [373, 0]
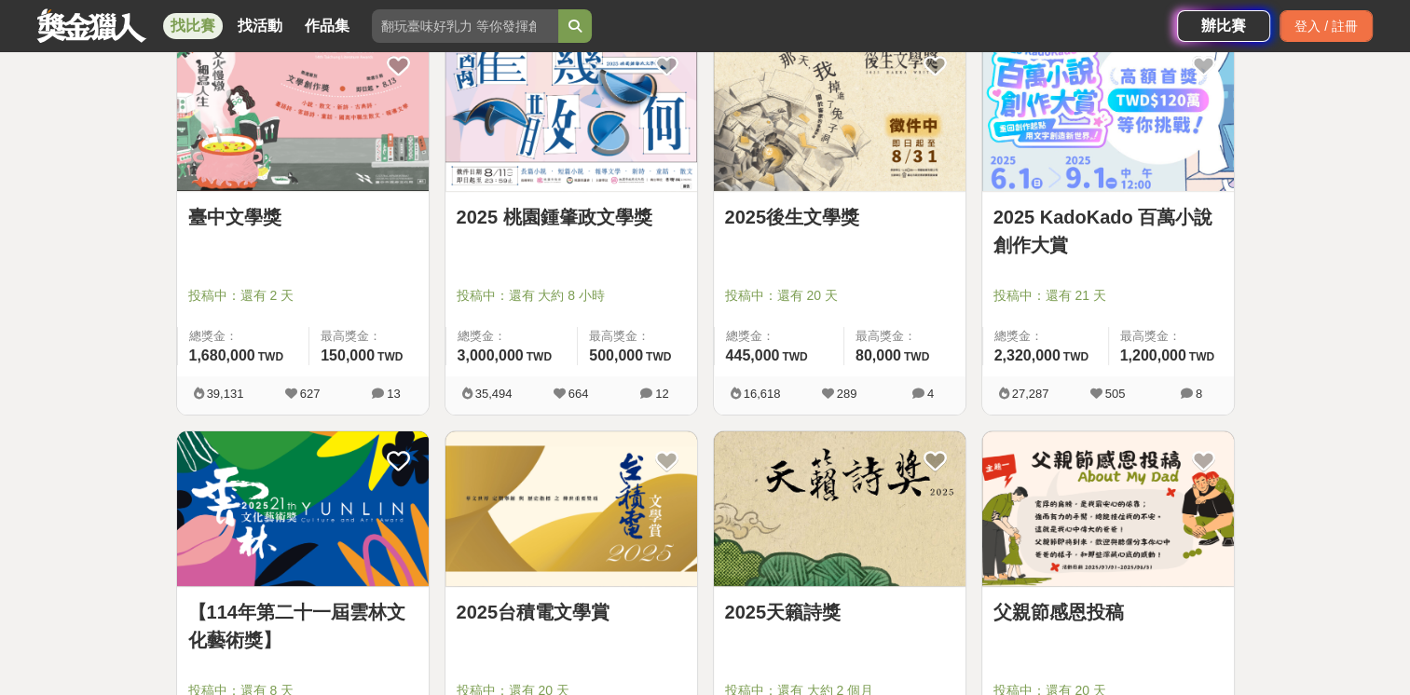
click at [1106, 215] on link "2025 KadoKado 百萬小說創作大賞" at bounding box center [1108, 231] width 229 height 56
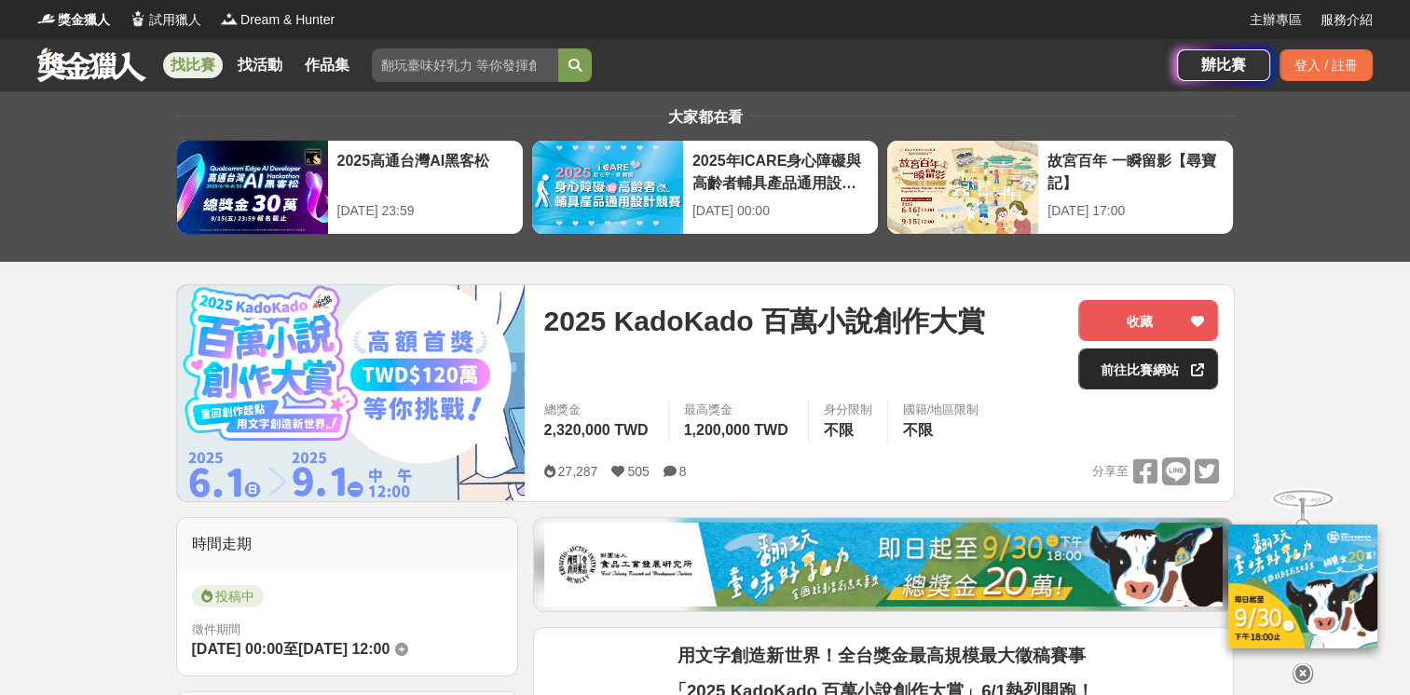
click at [1123, 367] on link "前往比賽網站" at bounding box center [1149, 369] width 140 height 41
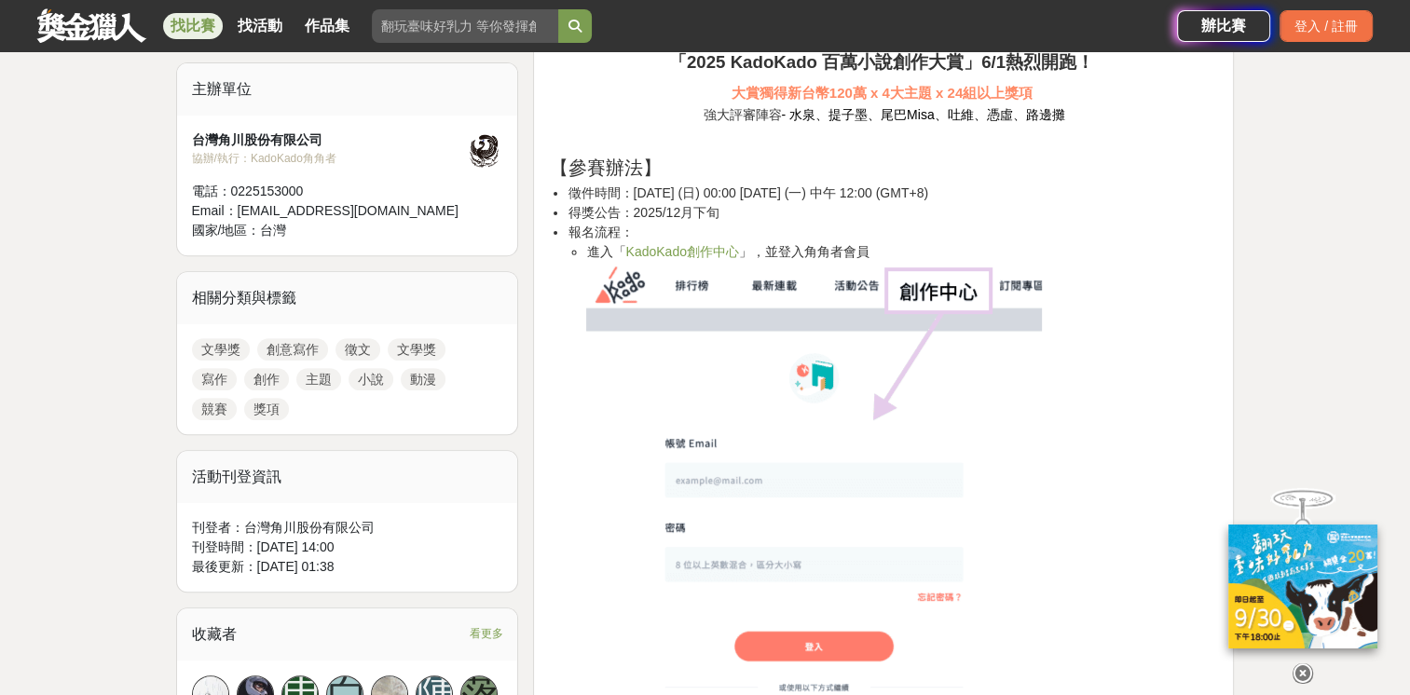
scroll to position [466, 0]
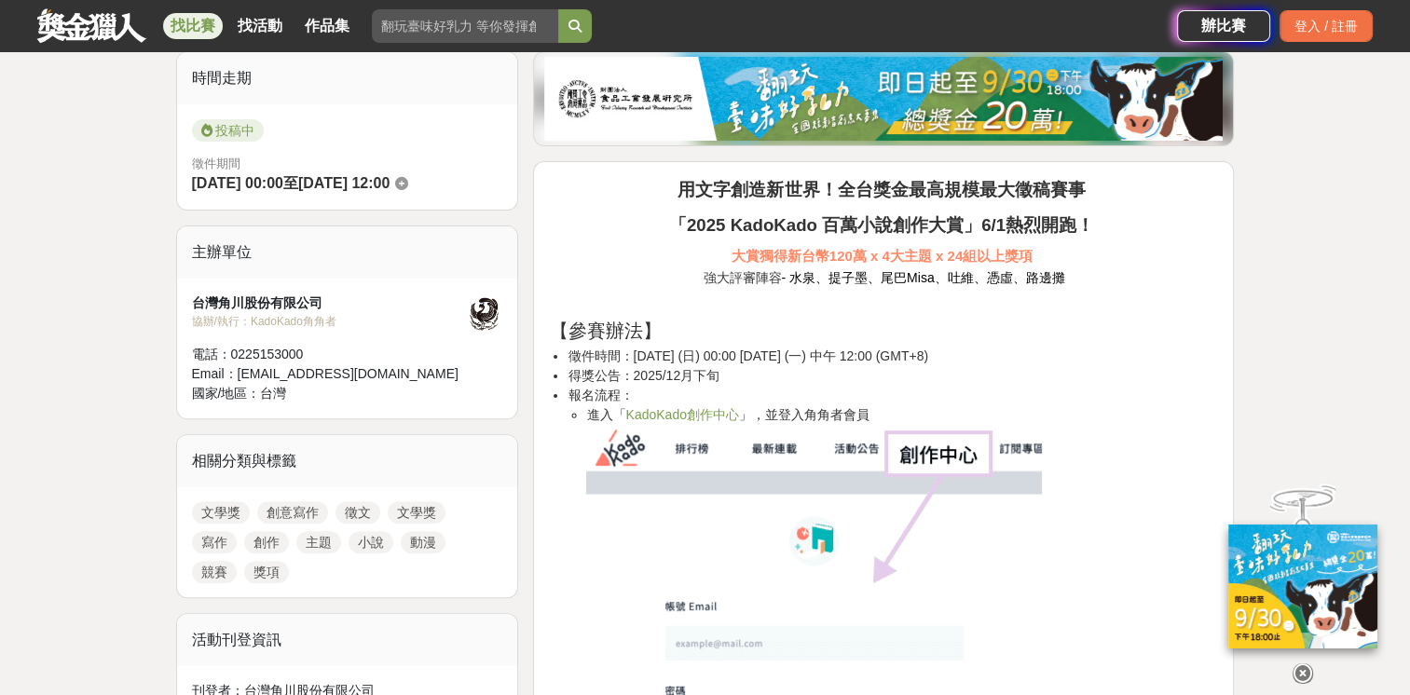
click at [669, 409] on link "KadoKado創作中心" at bounding box center [681, 414] width 113 height 15
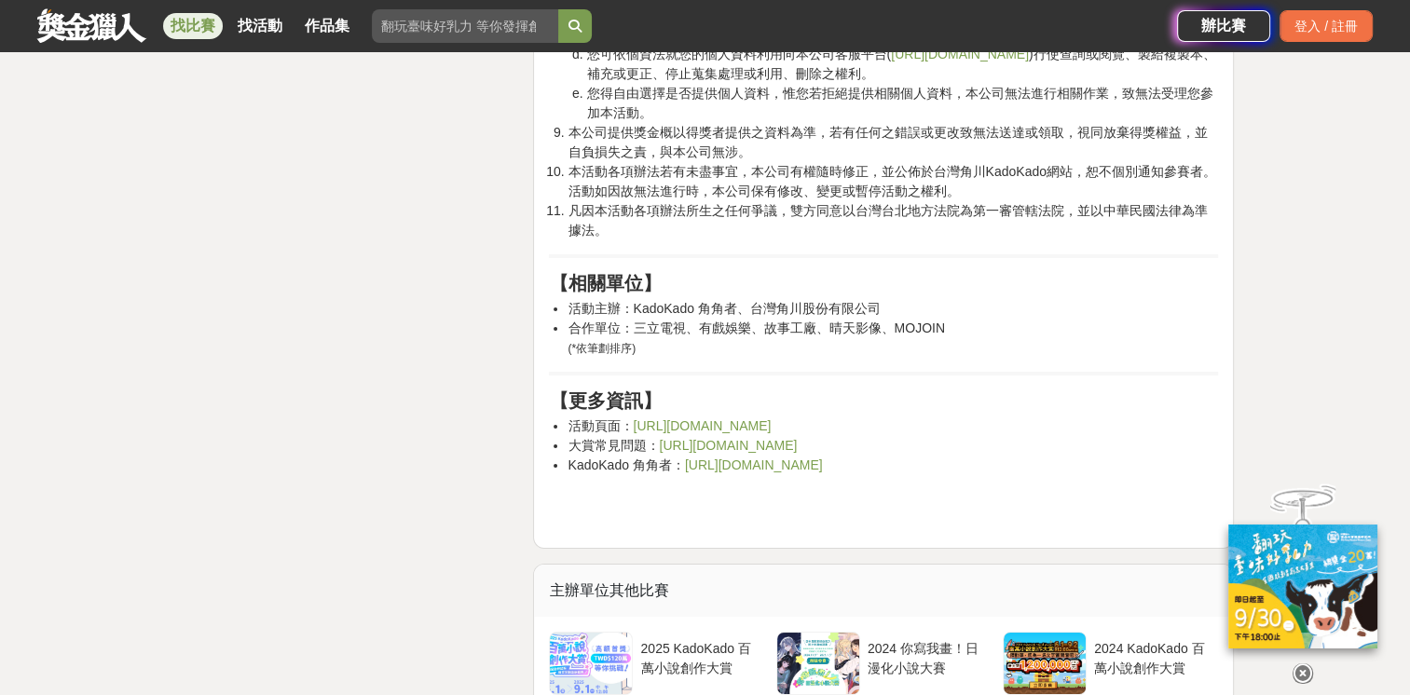
scroll to position [6432, 0]
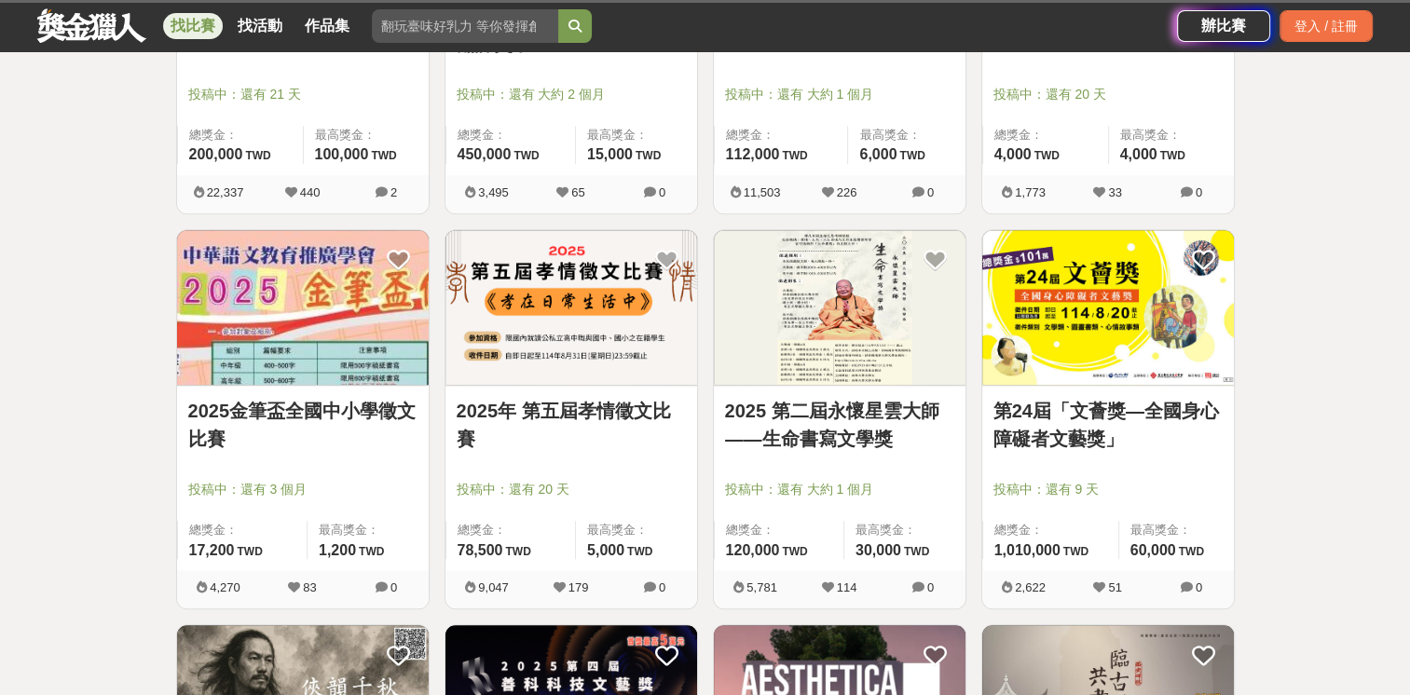
scroll to position [1771, 0]
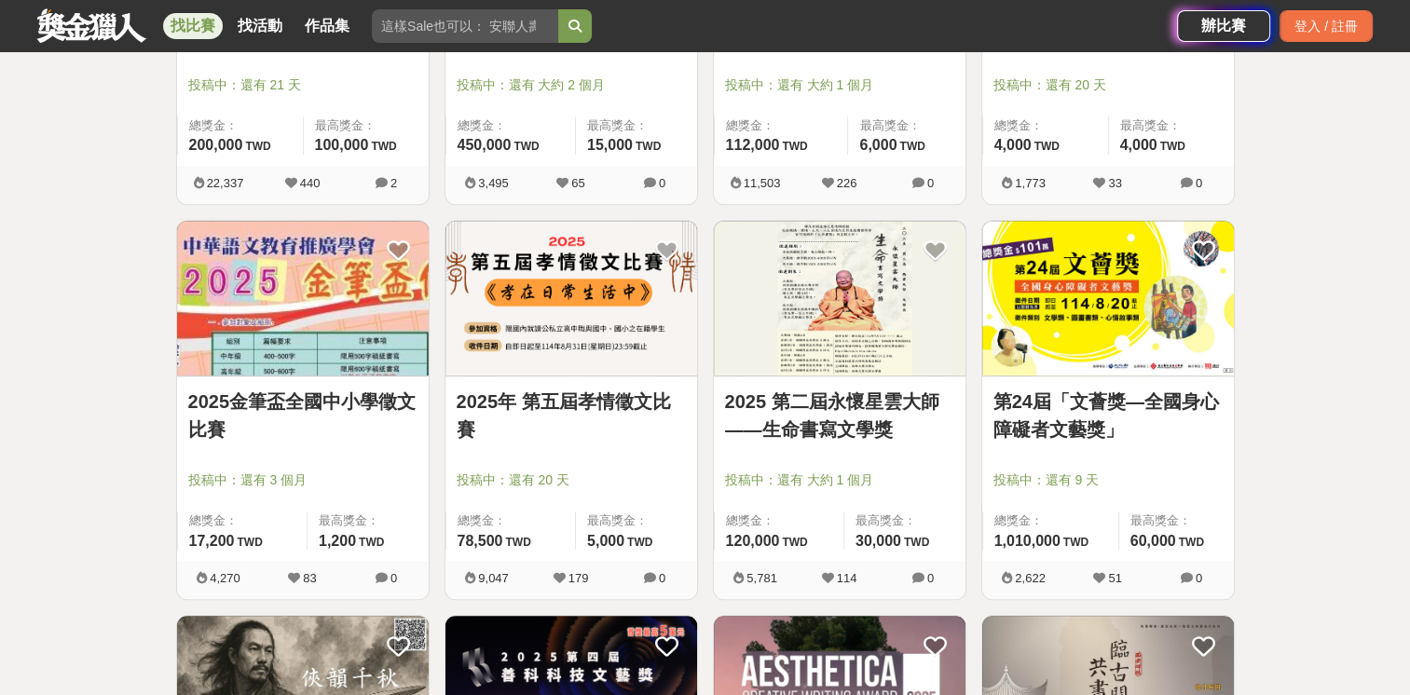
click at [1105, 408] on link "第24屆「文薈獎—全國身心障礙者文藝獎」" at bounding box center [1108, 416] width 229 height 56
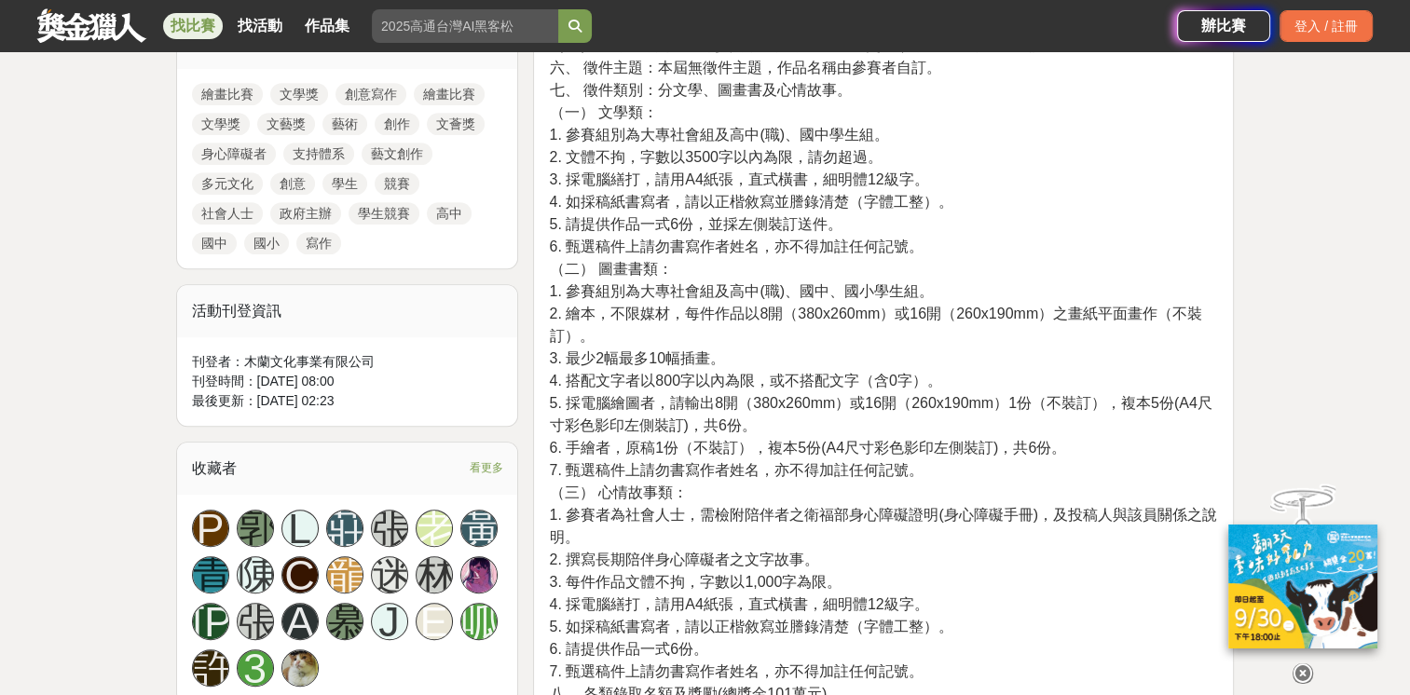
scroll to position [746, 0]
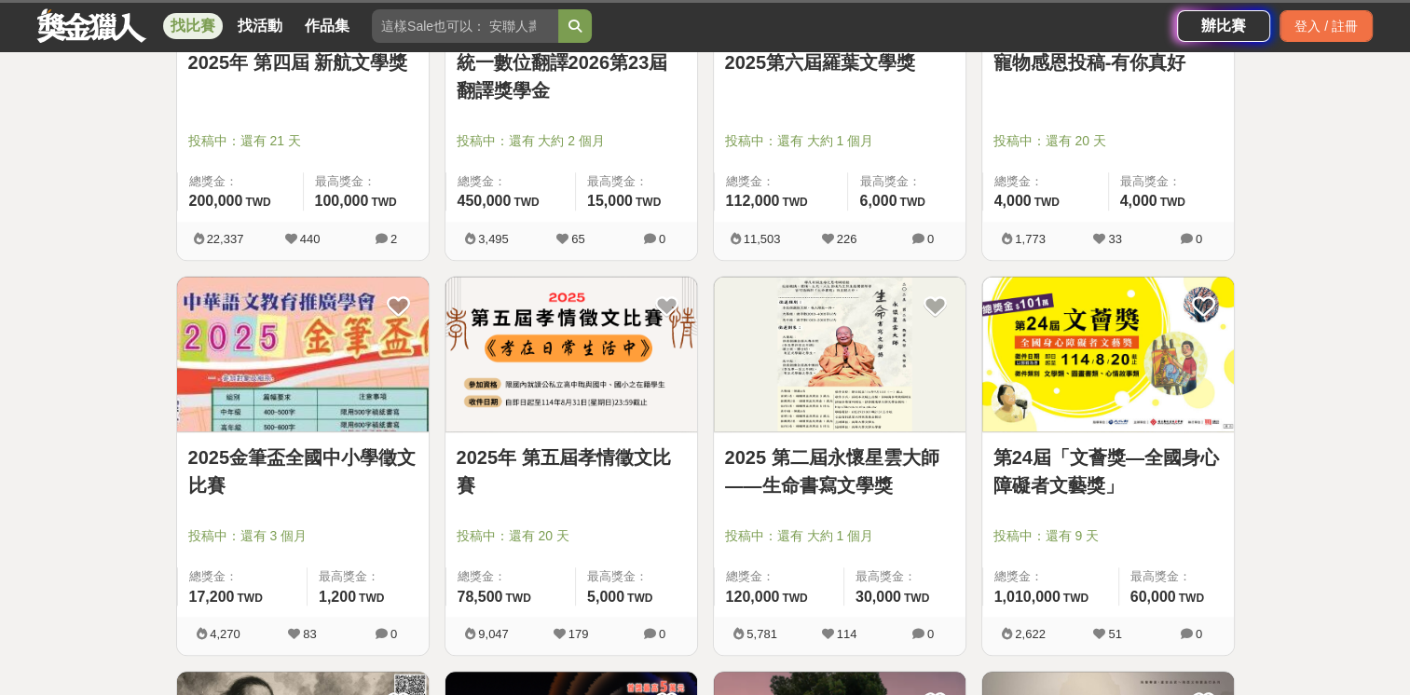
scroll to position [1771, 0]
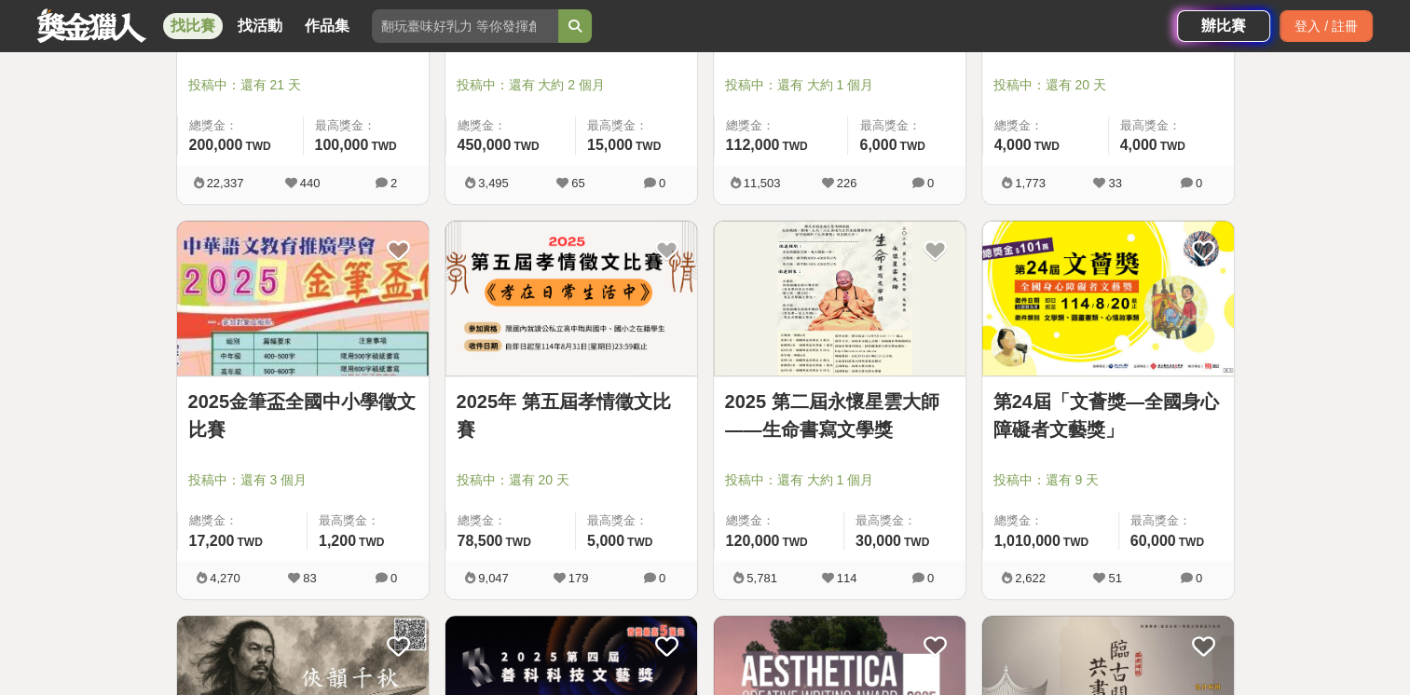
click at [579, 397] on link "2025年 第五屆孝情徵文比賽" at bounding box center [571, 416] width 229 height 56
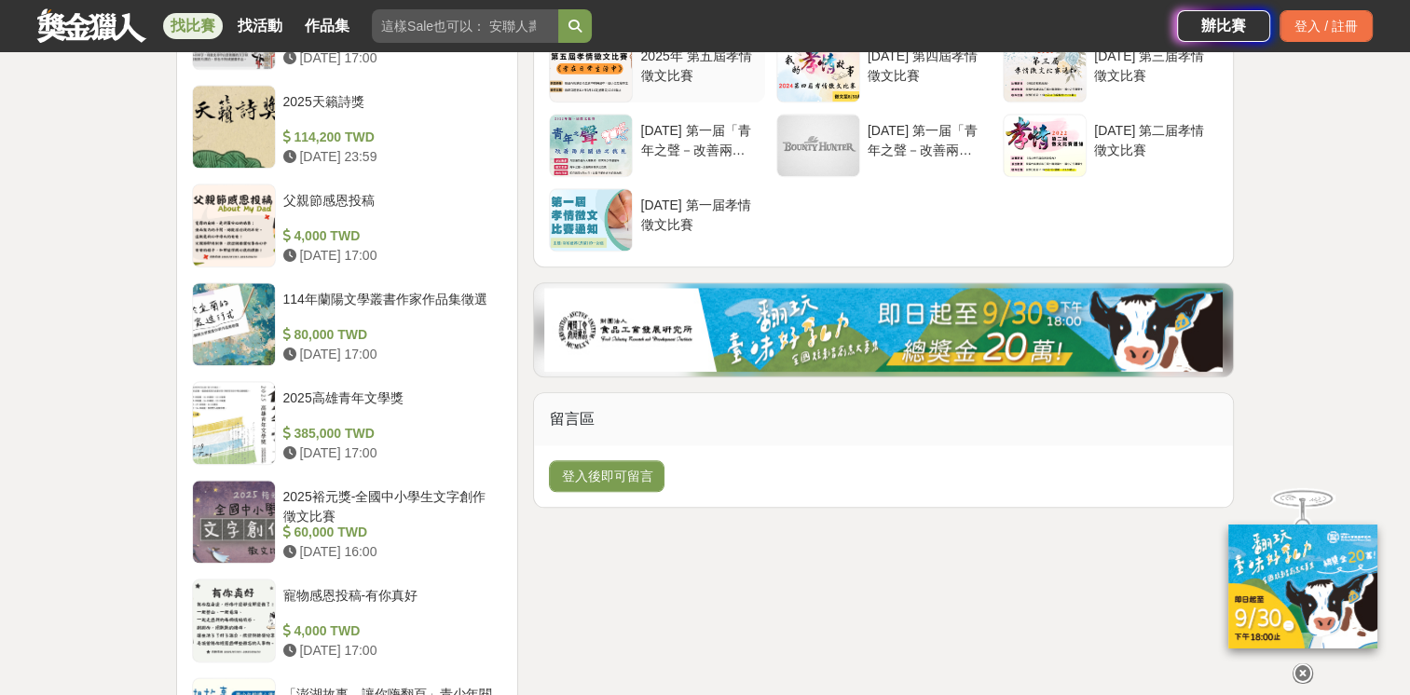
scroll to position [2051, 0]
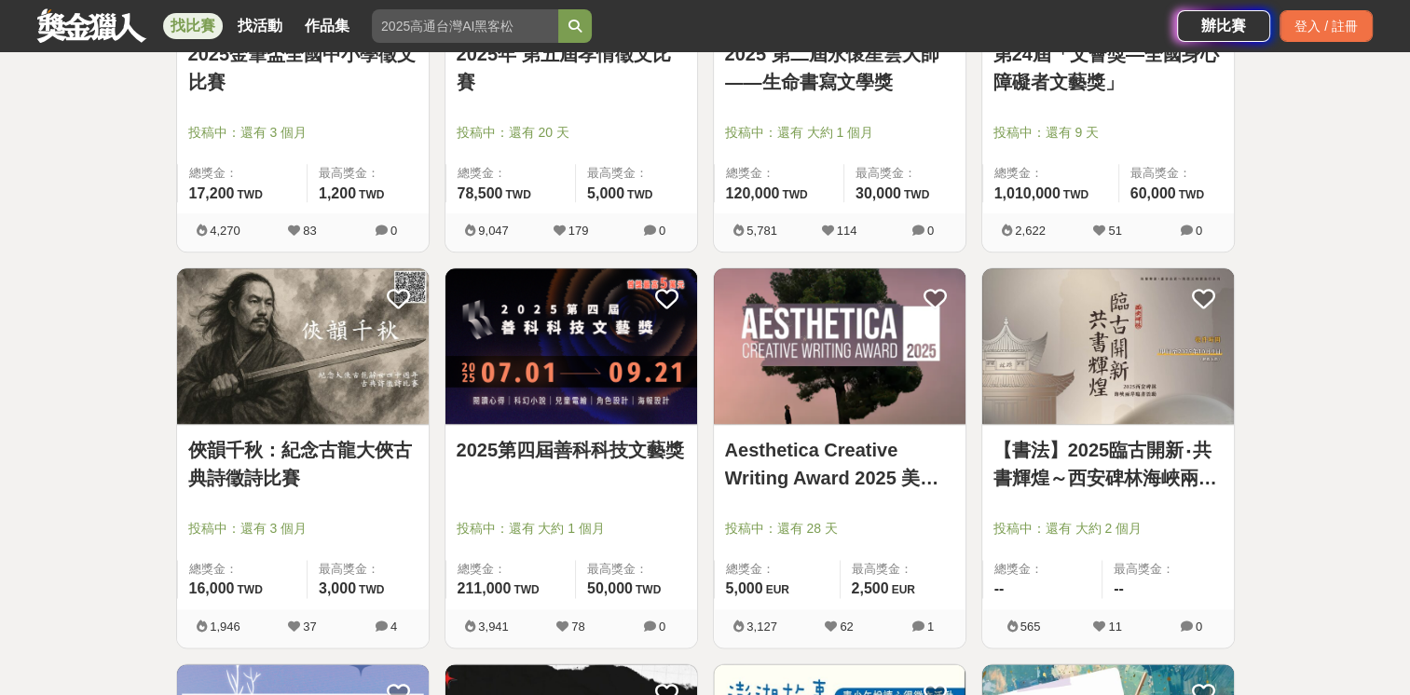
scroll to position [2237, 0]
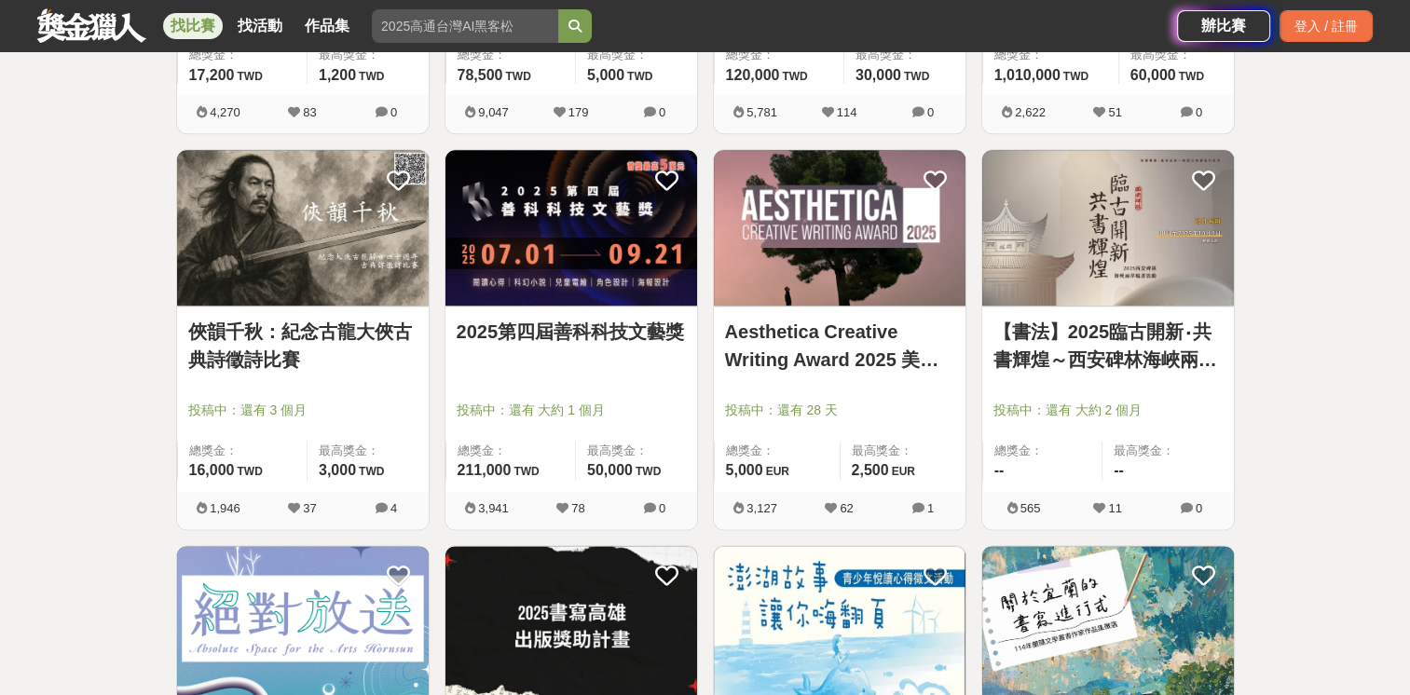
click at [1103, 337] on link "【書法】2025臨古開新‧共書輝煌～西安碑林海峽兩岸臨書徵件活動" at bounding box center [1108, 346] width 229 height 56
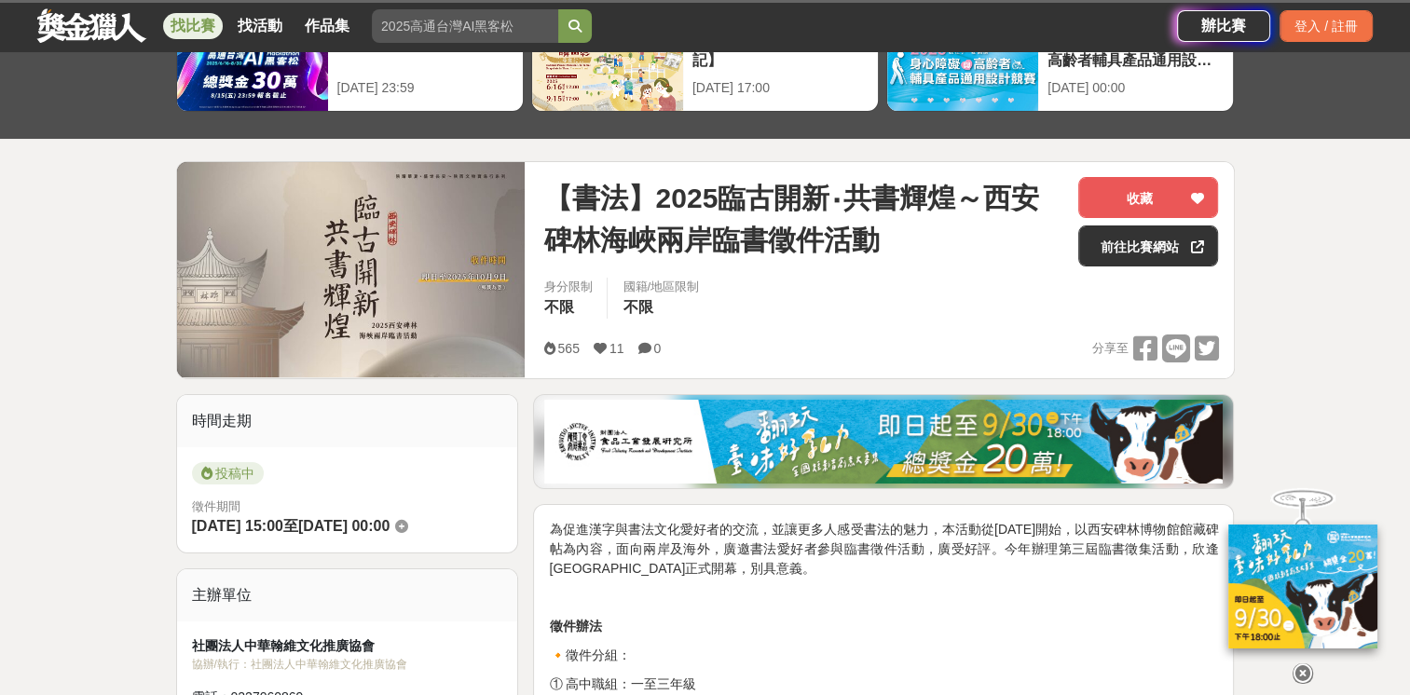
scroll to position [373, 0]
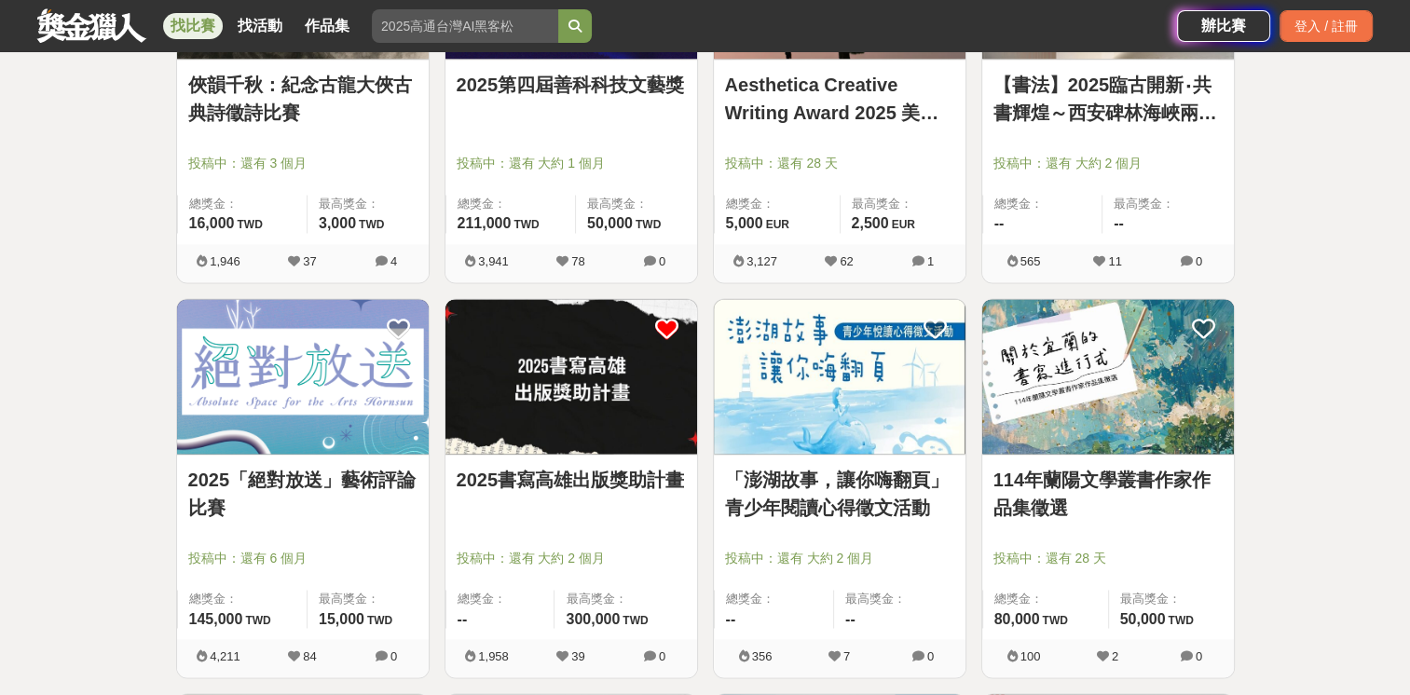
scroll to position [2610, 0]
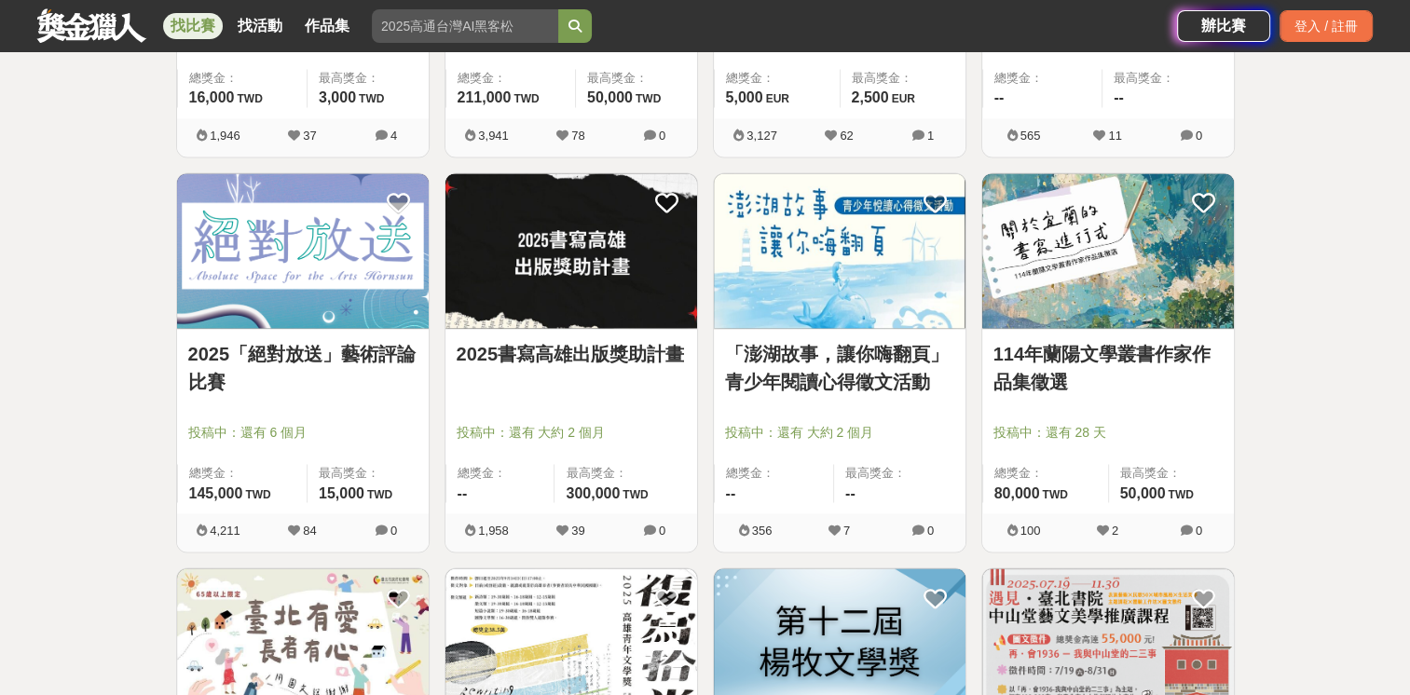
click at [854, 350] on link "「澎湖故事，讓你嗨翻頁」青少年閱讀心得徵文活動" at bounding box center [839, 368] width 229 height 56
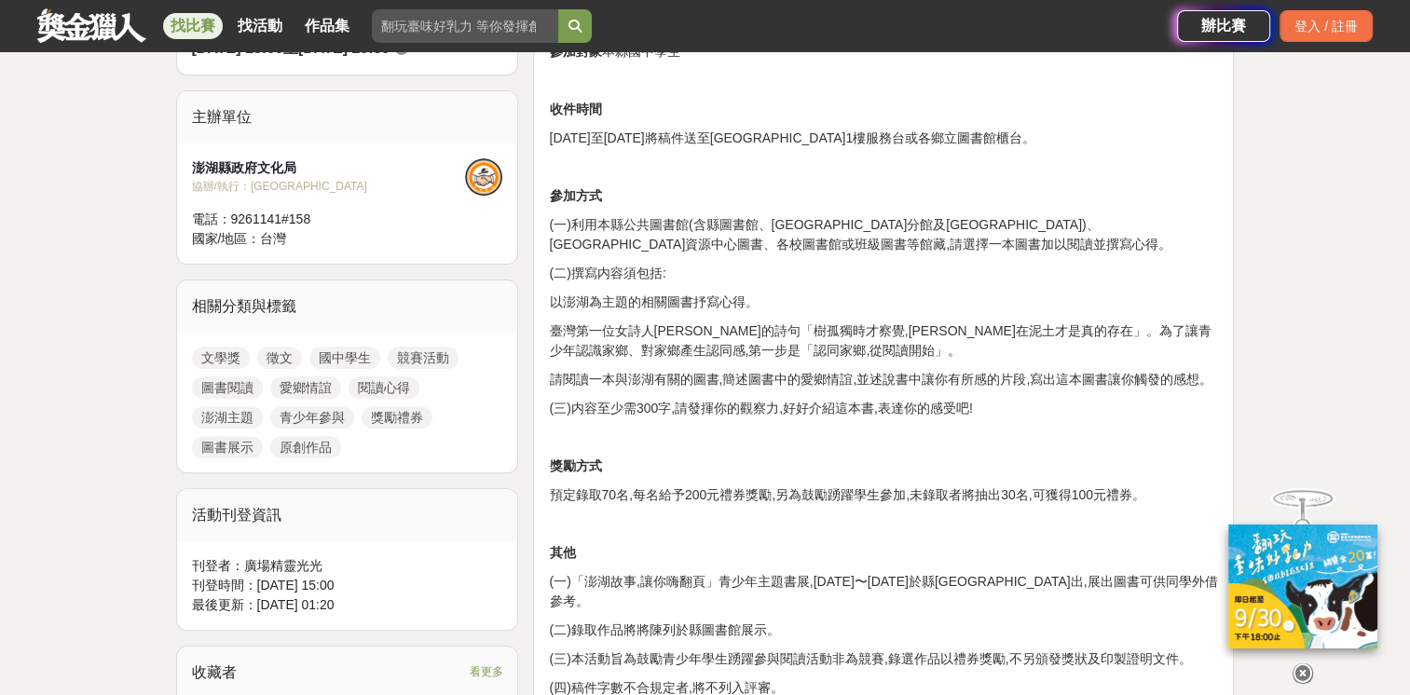
scroll to position [466, 0]
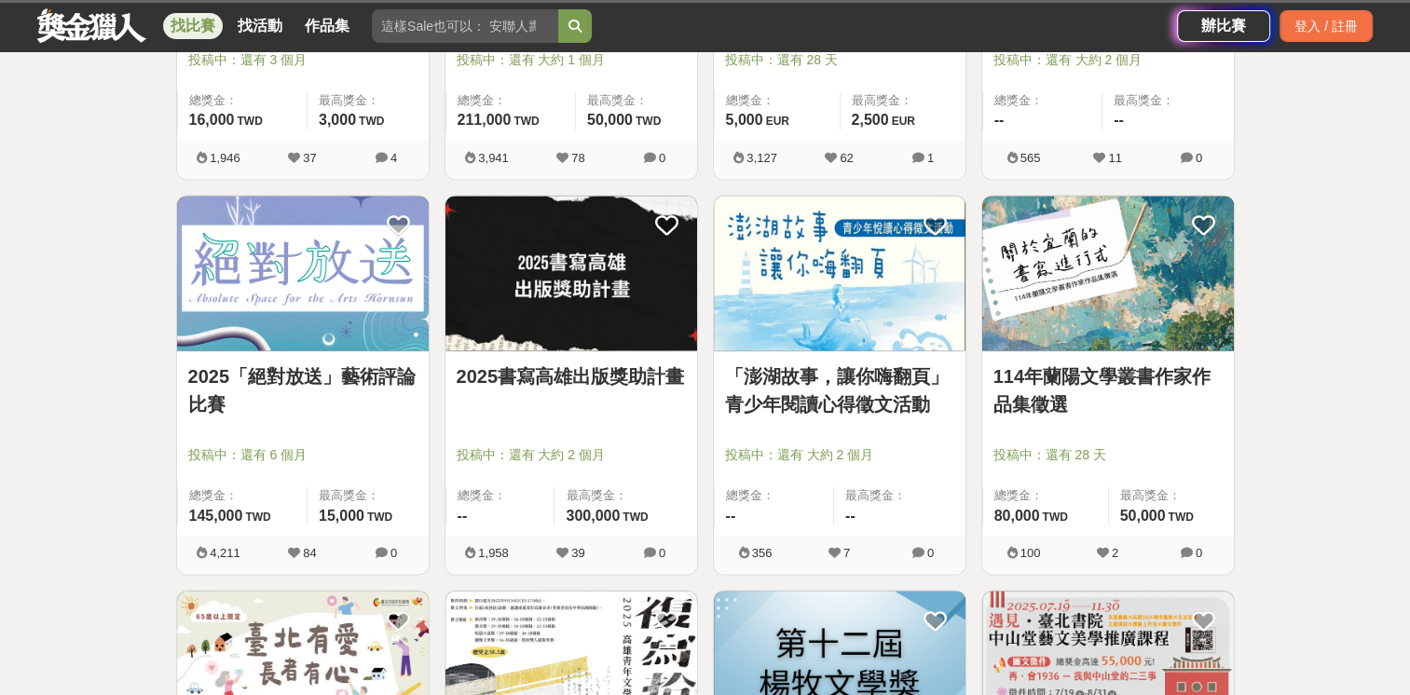
scroll to position [2610, 0]
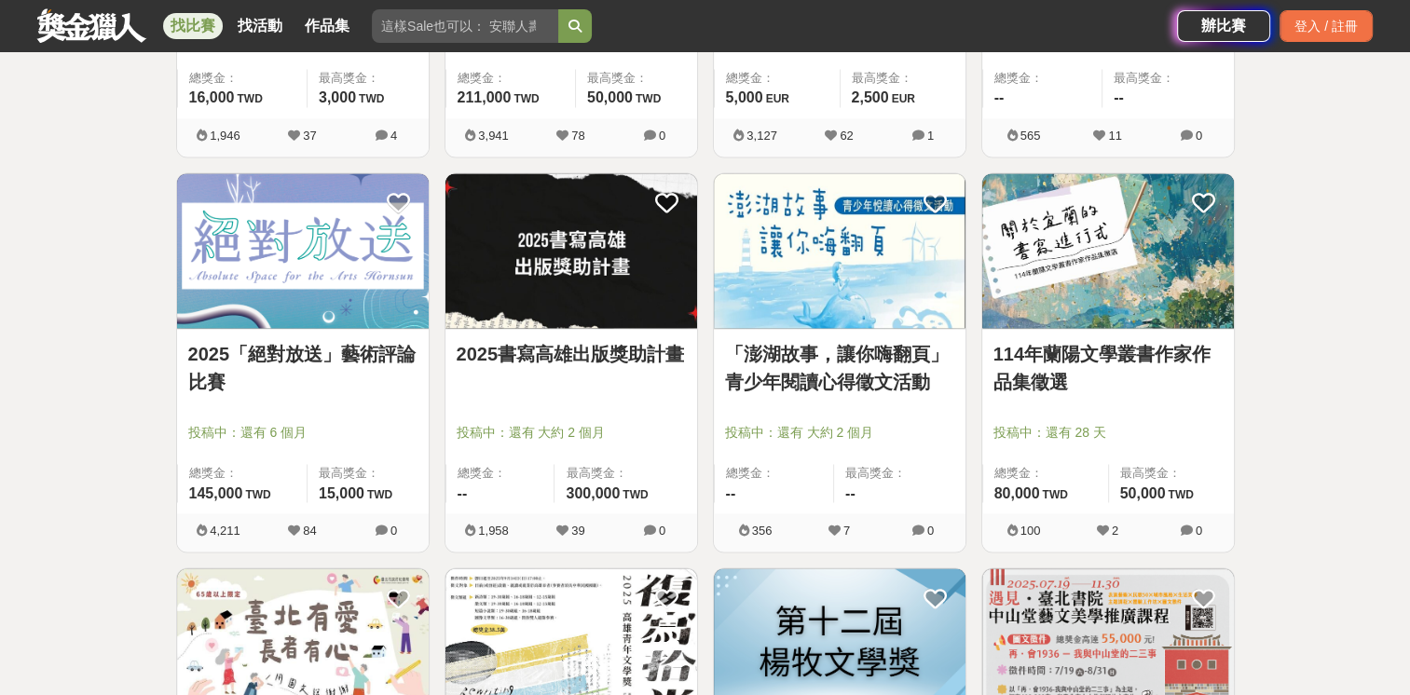
click at [347, 348] on link "2025「絕對放送」藝術評論比賽" at bounding box center [302, 368] width 229 height 56
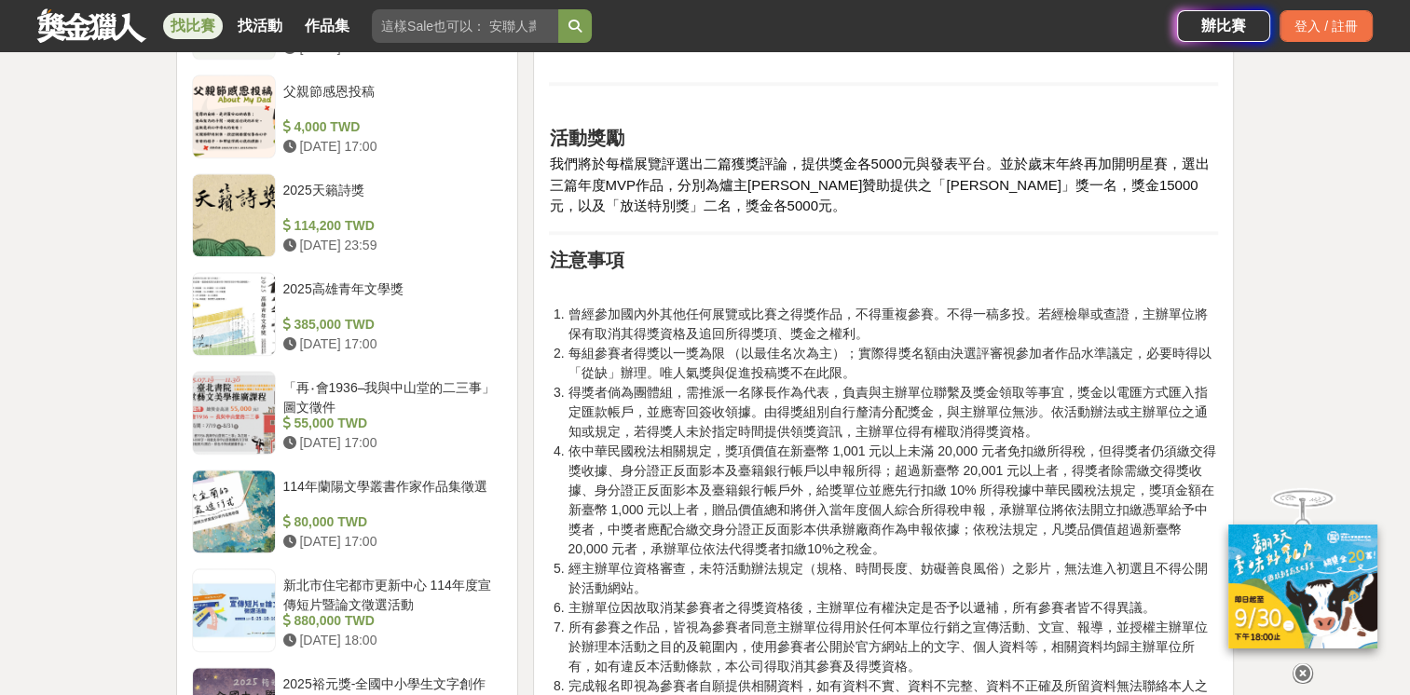
scroll to position [2051, 0]
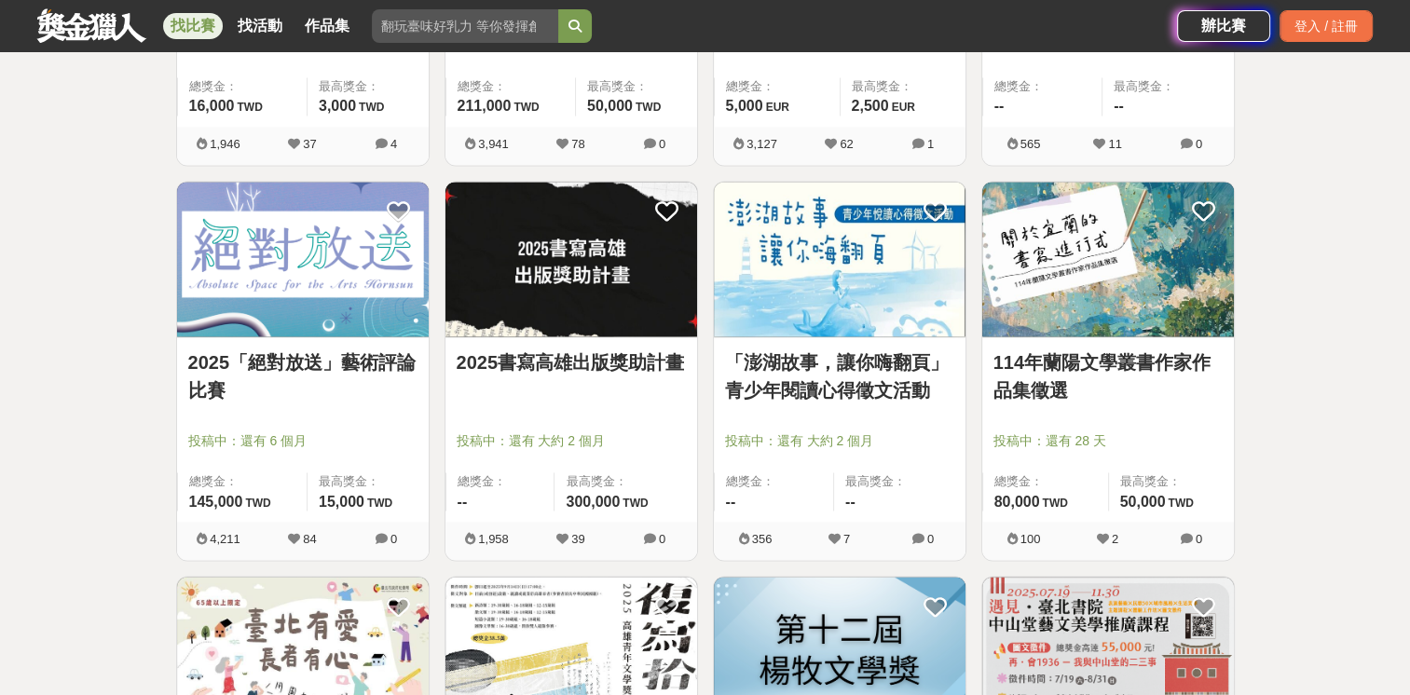
scroll to position [2610, 0]
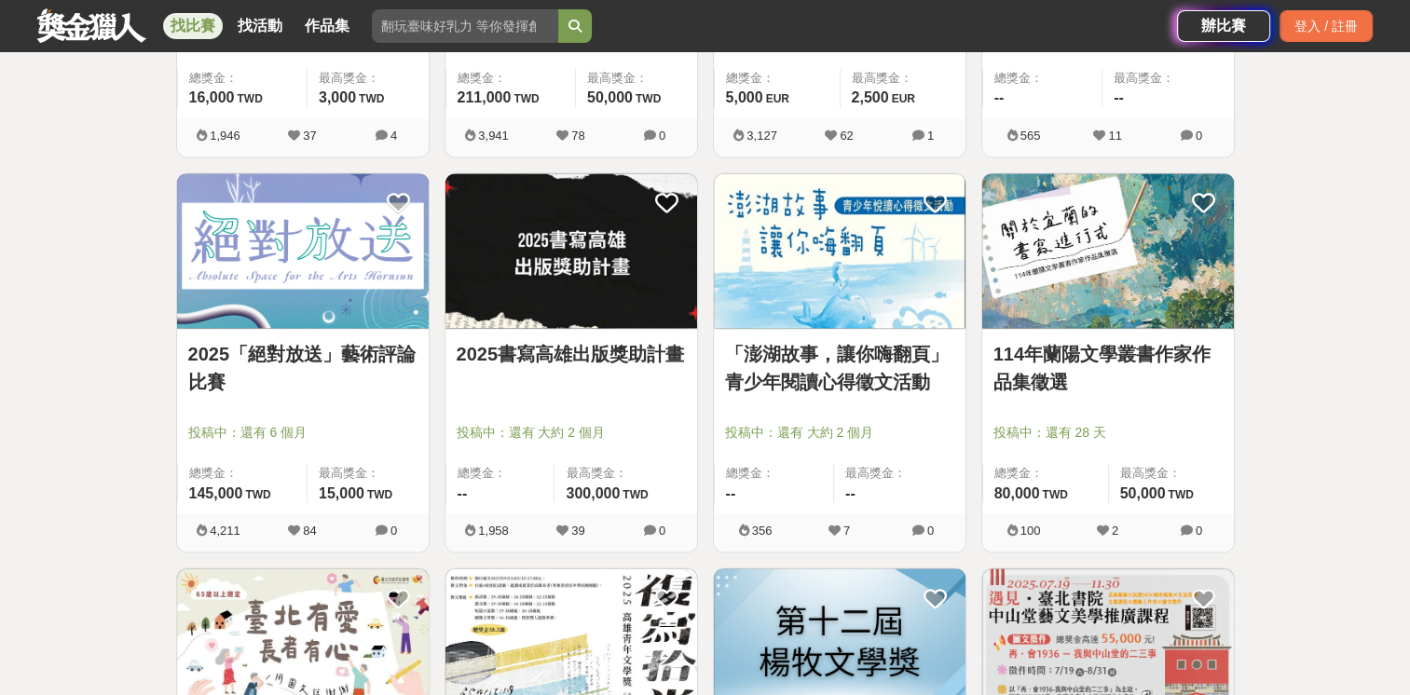
click at [1106, 367] on link "114年蘭陽文學叢書作家作品集徵選" at bounding box center [1108, 368] width 229 height 56
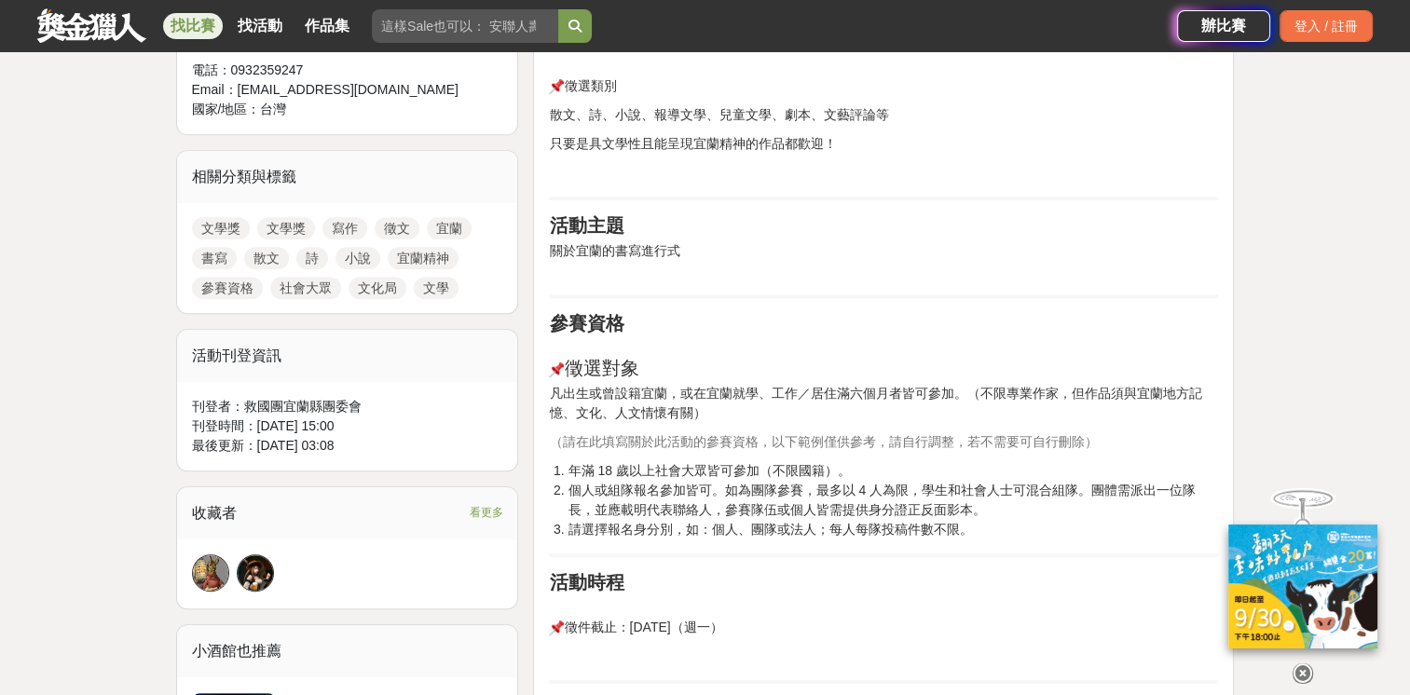
scroll to position [839, 0]
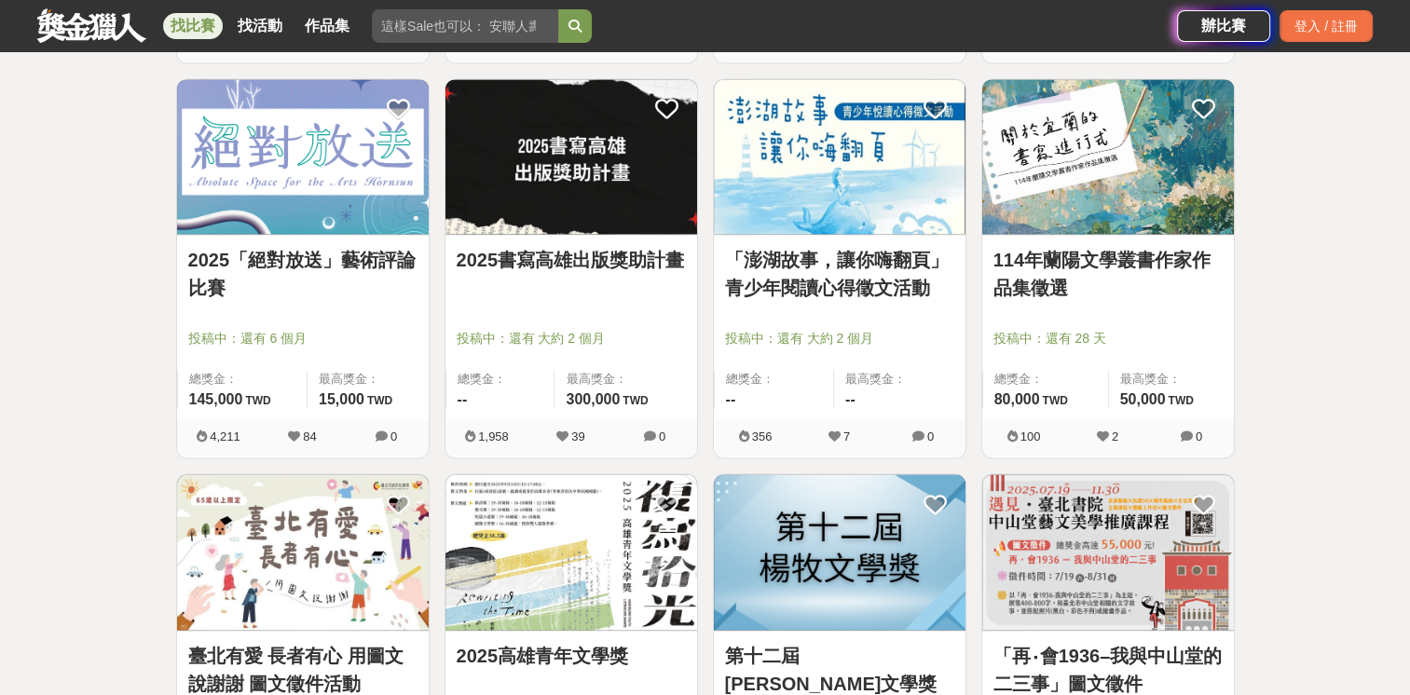
scroll to position [2890, 0]
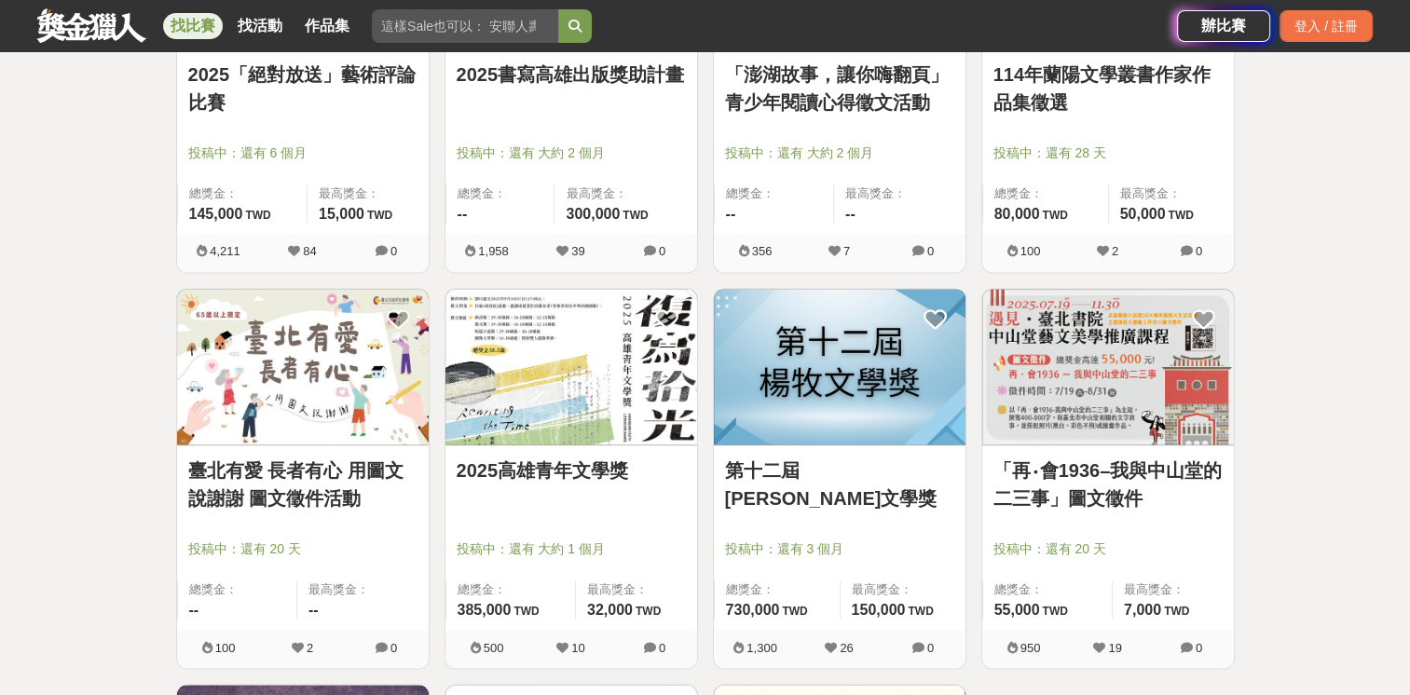
click at [868, 475] on link "第十二屆[PERSON_NAME]文學獎" at bounding box center [839, 485] width 229 height 56
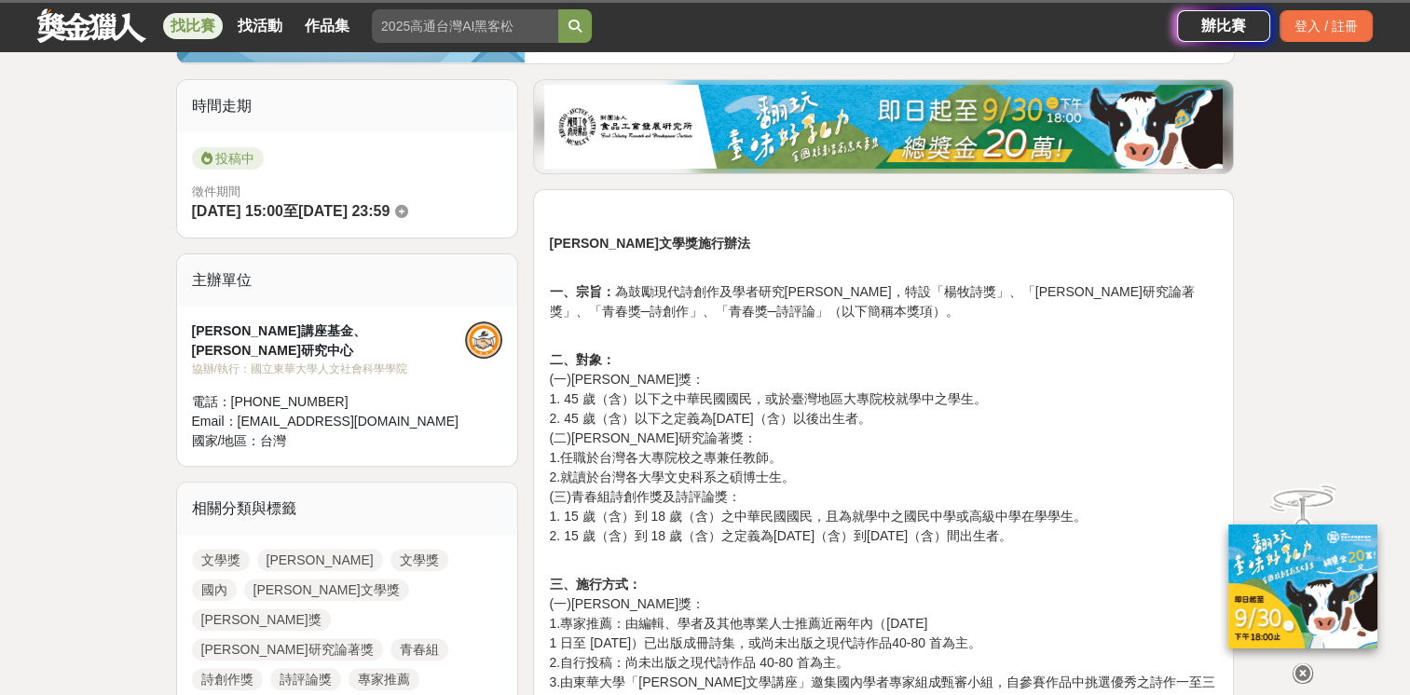
scroll to position [466, 0]
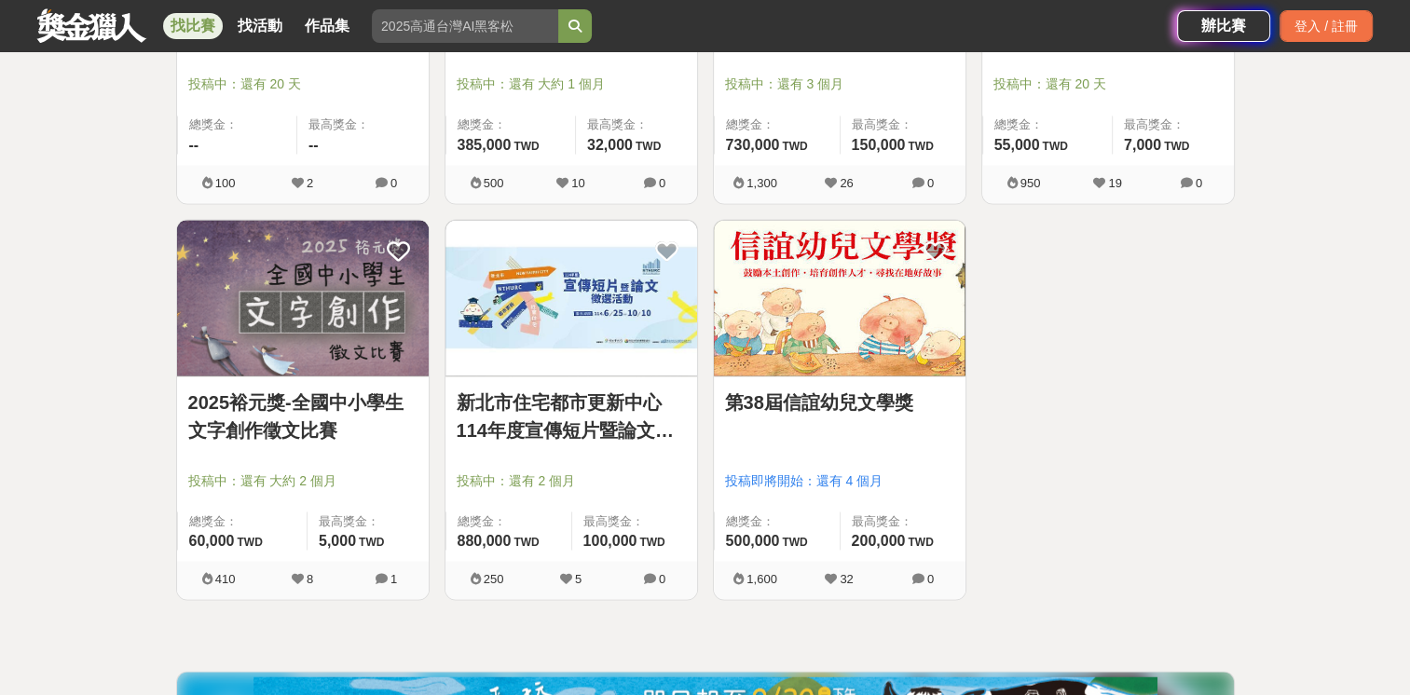
scroll to position [3356, 0]
click at [818, 387] on link "第38屆信誼幼兒文學獎" at bounding box center [839, 401] width 229 height 28
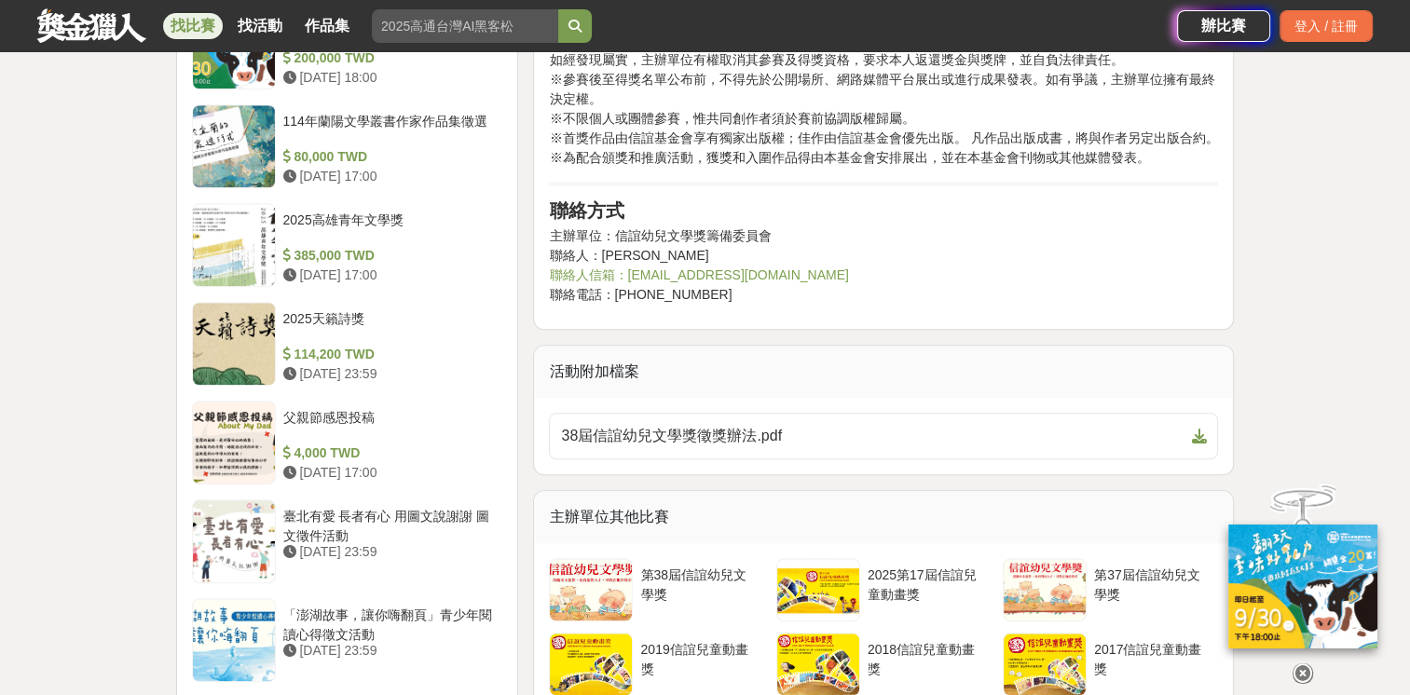
scroll to position [2051, 0]
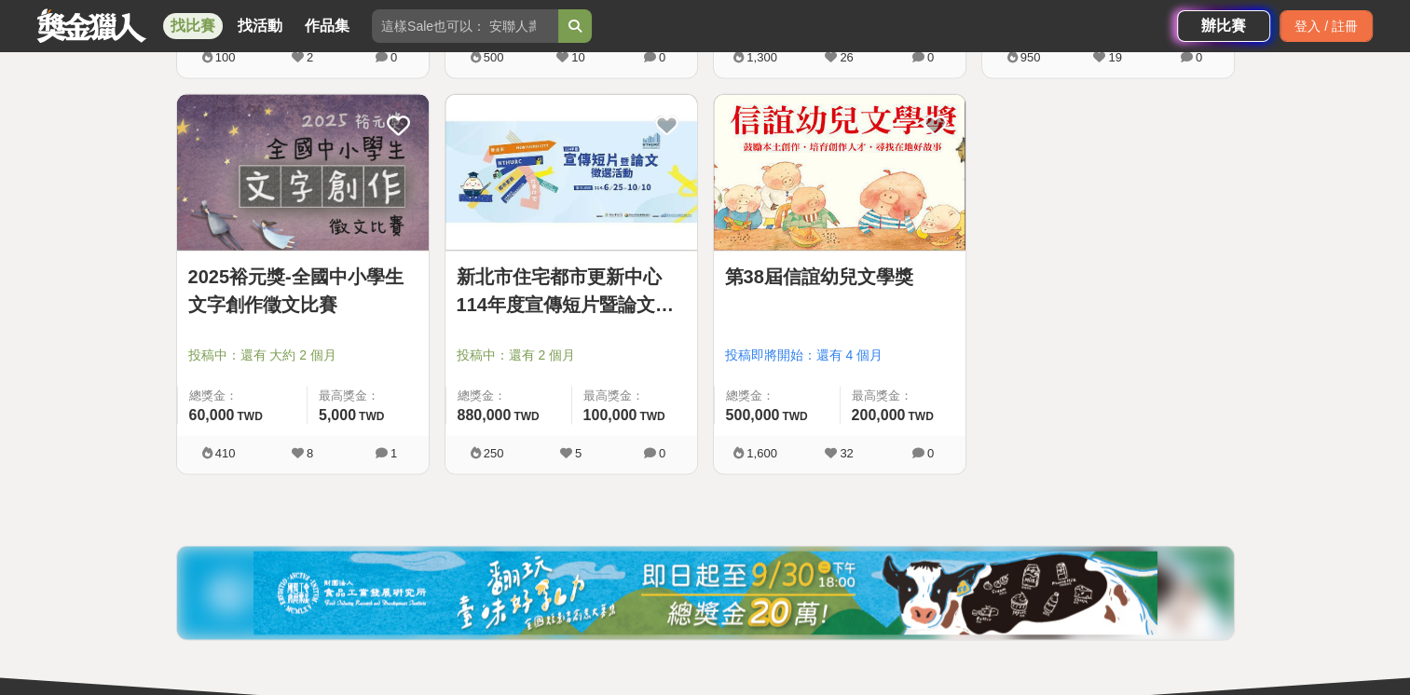
scroll to position [3635, 0]
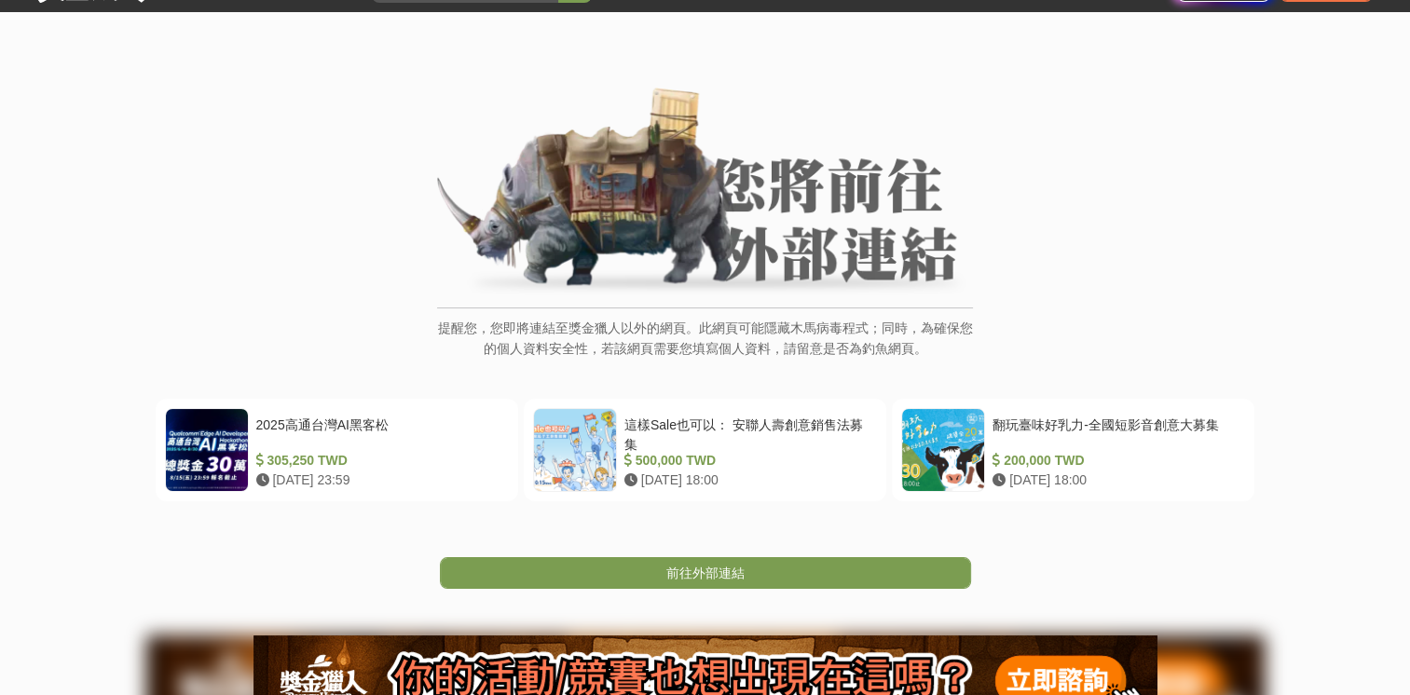
scroll to position [186, 0]
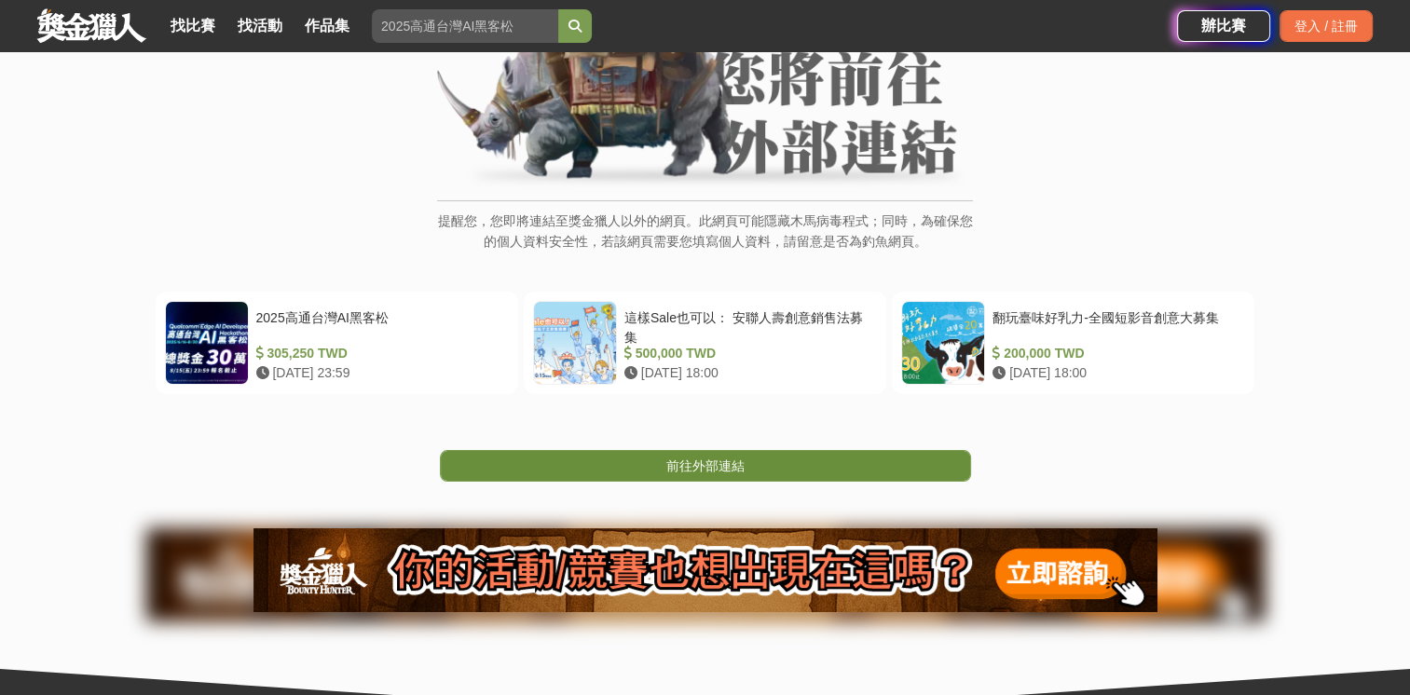
click at [776, 455] on link "前往外部連結" at bounding box center [705, 466] width 531 height 32
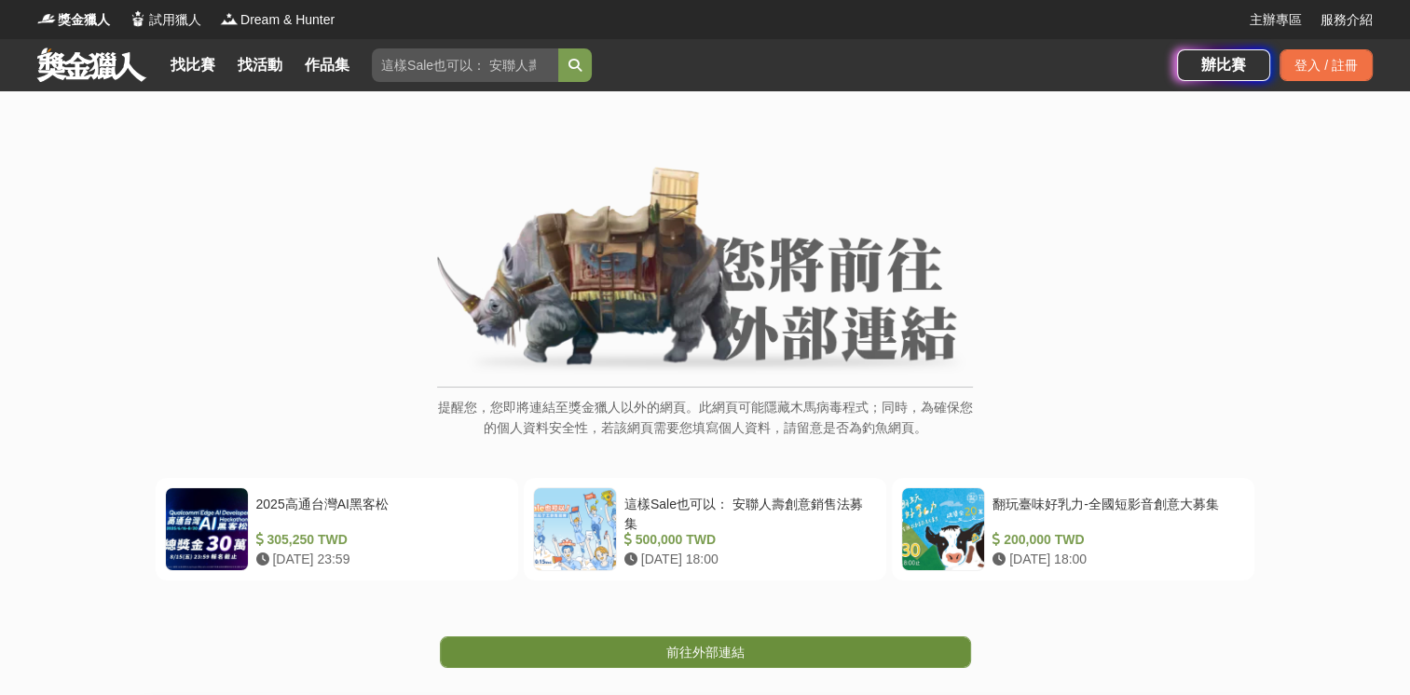
click at [817, 645] on link "前往外部連結" at bounding box center [705, 653] width 531 height 32
